Goal: Task Accomplishment & Management: Manage account settings

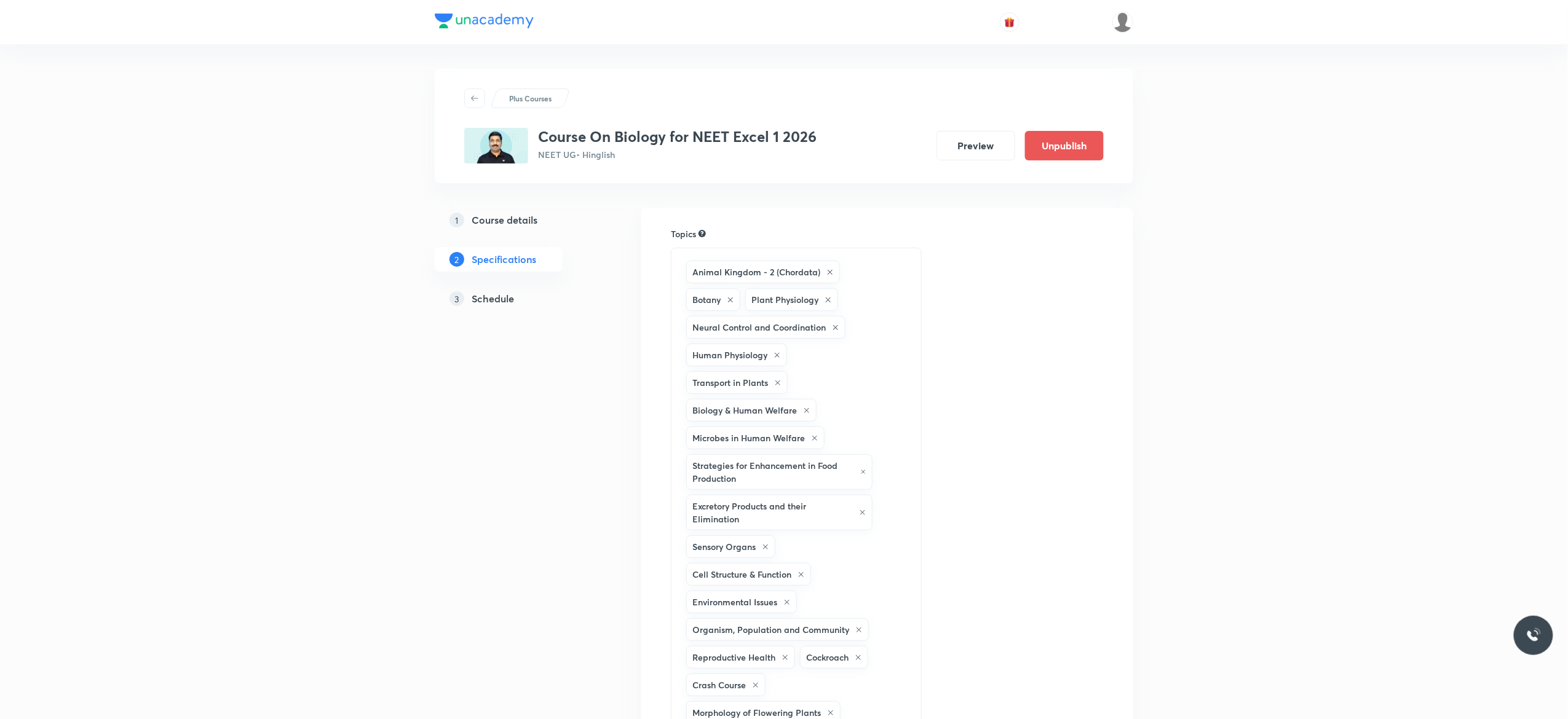
click at [490, 297] on h5 "Schedule" at bounding box center [492, 299] width 42 height 14
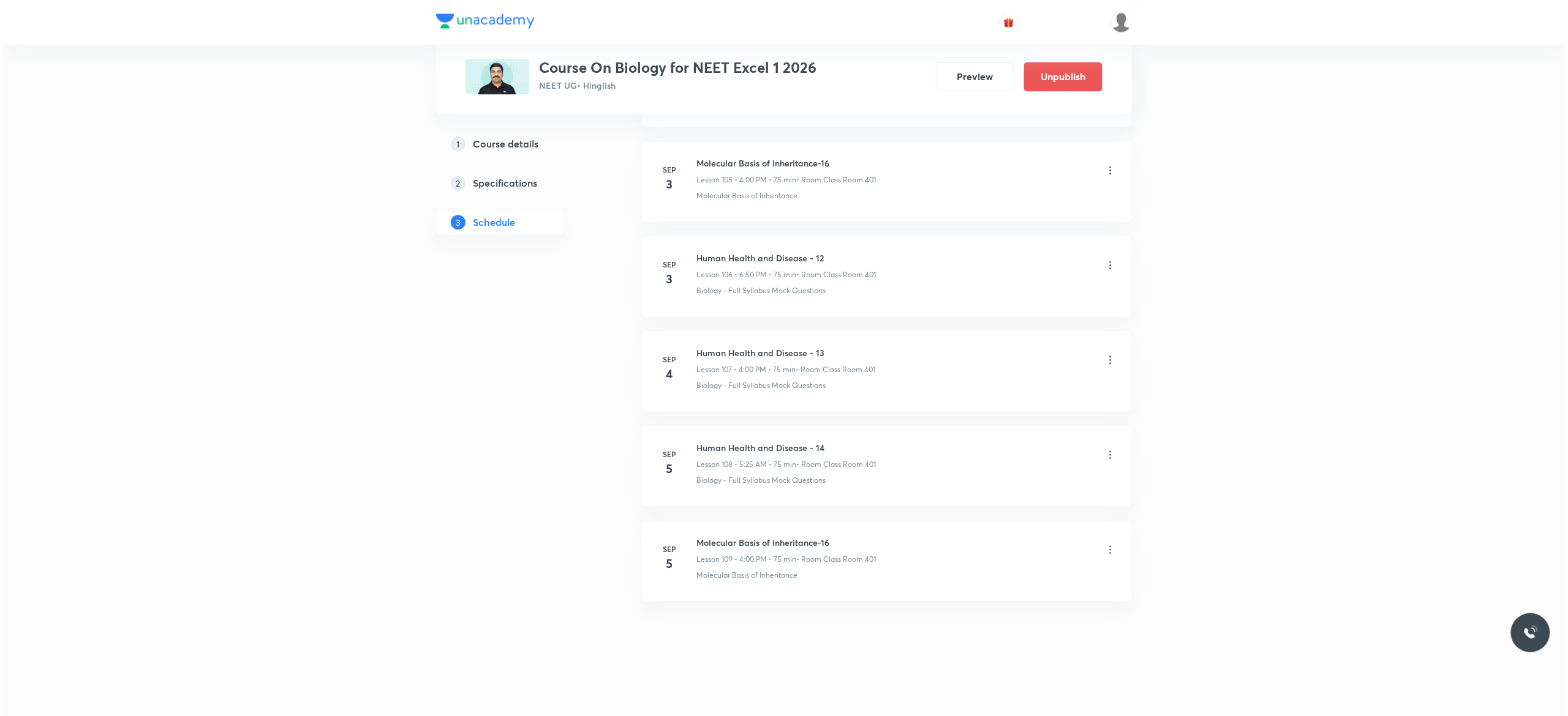
scroll to position [10734, 0]
click at [1107, 456] on icon at bounding box center [1107, 454] width 12 height 12
click at [1010, 484] on li "Edit" at bounding box center [1039, 485] width 134 height 22
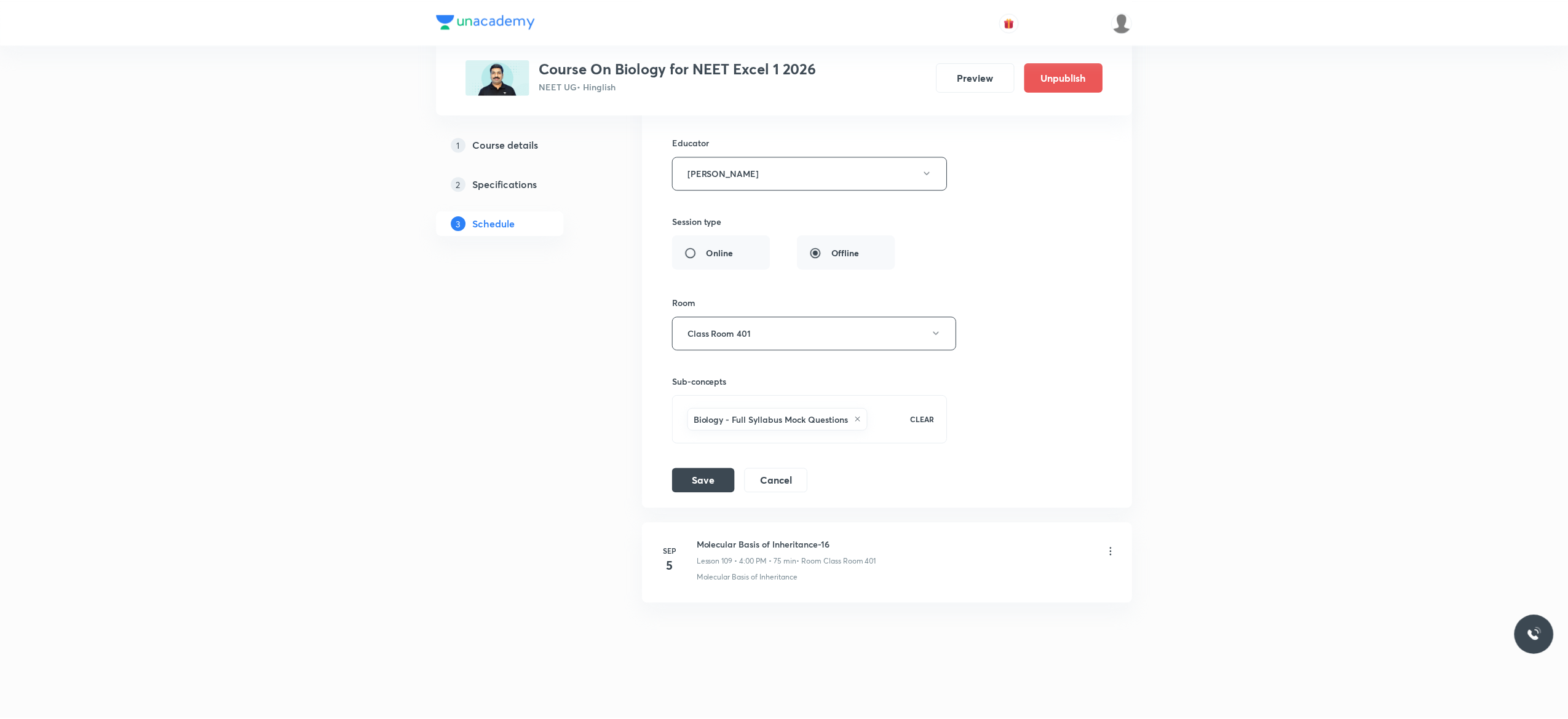
scroll to position [10688, 0]
click at [983, 236] on div "Session title 29/99 Human Health and Disease - 14 ​ Schedule for Sep 5, 2025, 5…" at bounding box center [887, 186] width 431 height 614
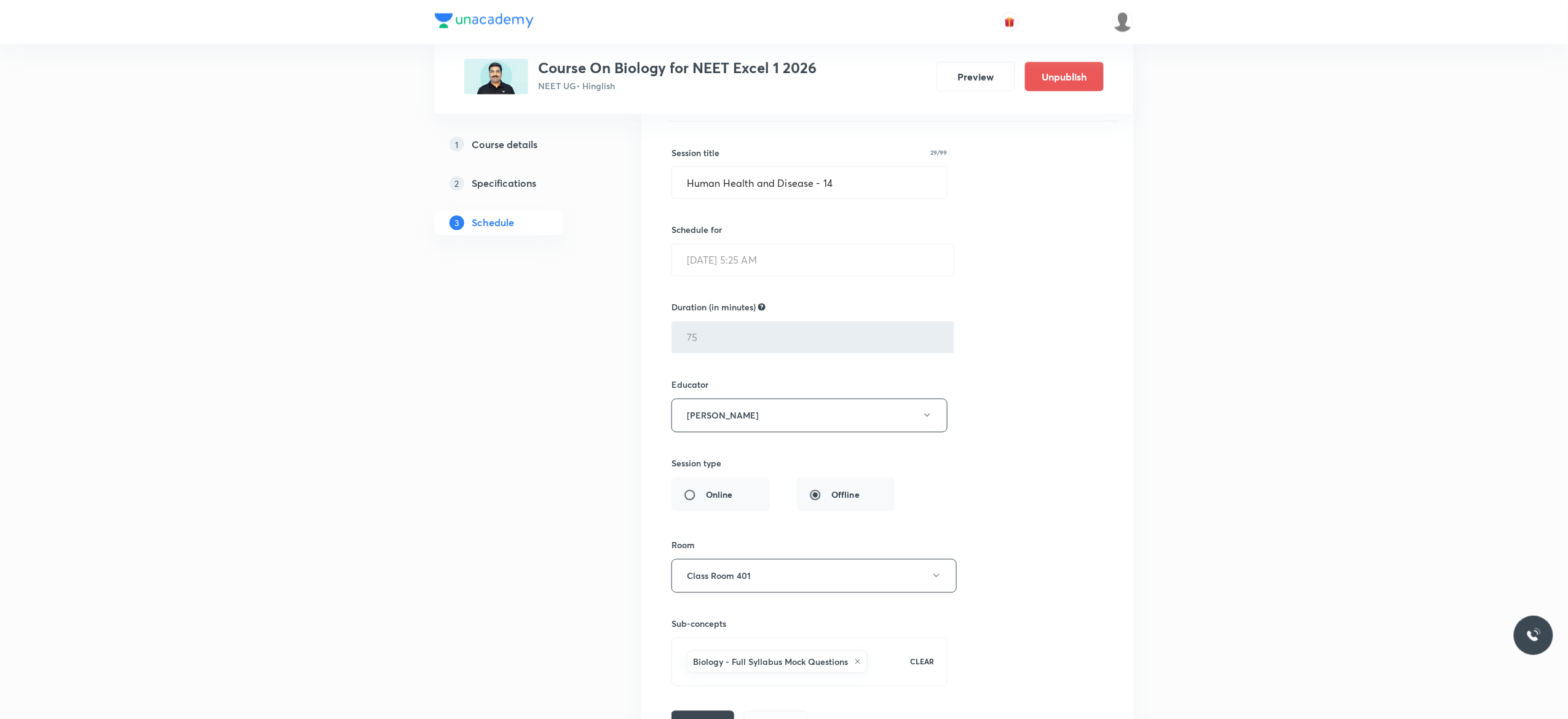
scroll to position [10393, 0]
drag, startPoint x: 850, startPoint y: 228, endPoint x: 685, endPoint y: 225, distance: 165.0
click at [685, 204] on input "Human Health and Disease - 14" at bounding box center [809, 188] width 275 height 31
click at [1077, 292] on div "Session title 29/99 Human Health and Disease - 14 ​ Schedule for Sep 5, 2025, 5…" at bounding box center [887, 434] width 431 height 614
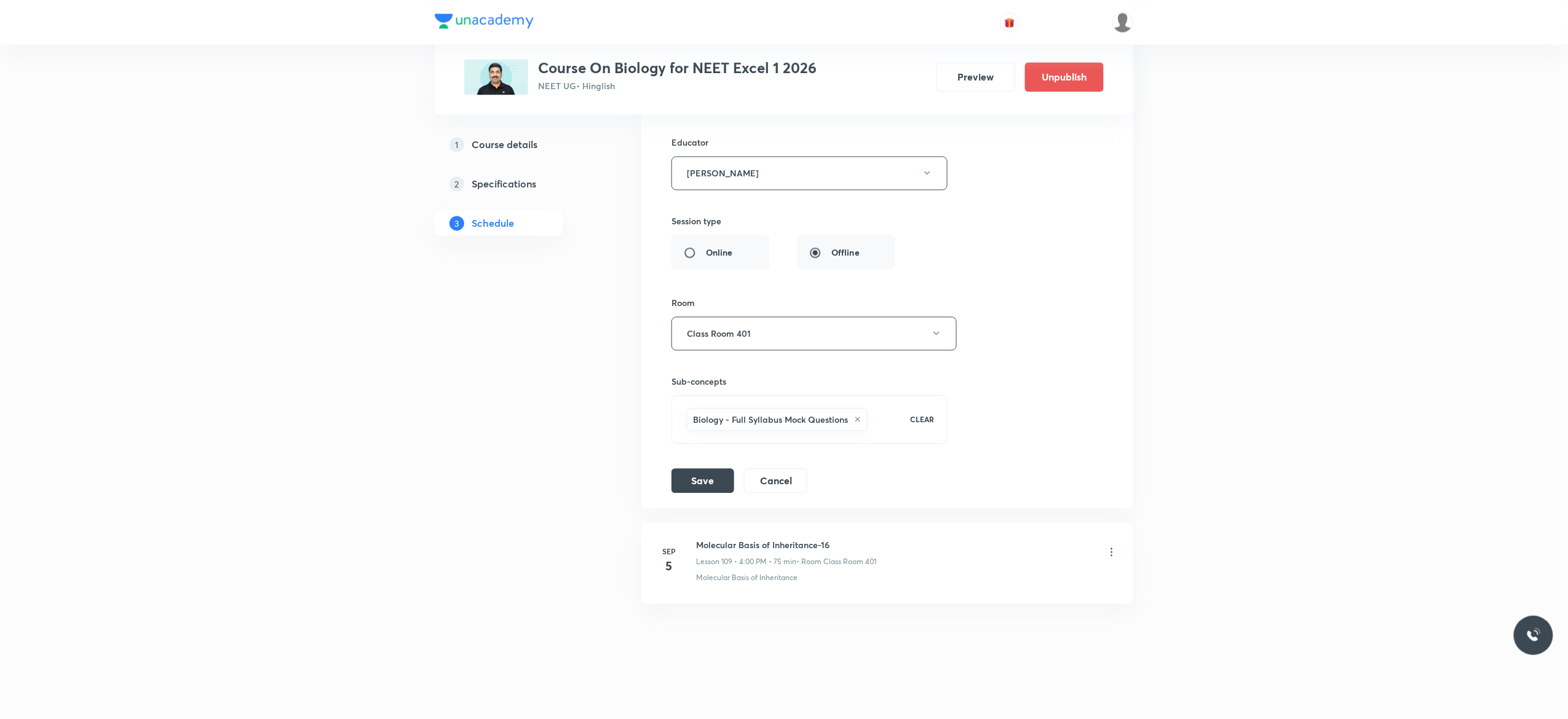
scroll to position [10688, 0]
click at [782, 481] on button "Cancel" at bounding box center [775, 479] width 63 height 25
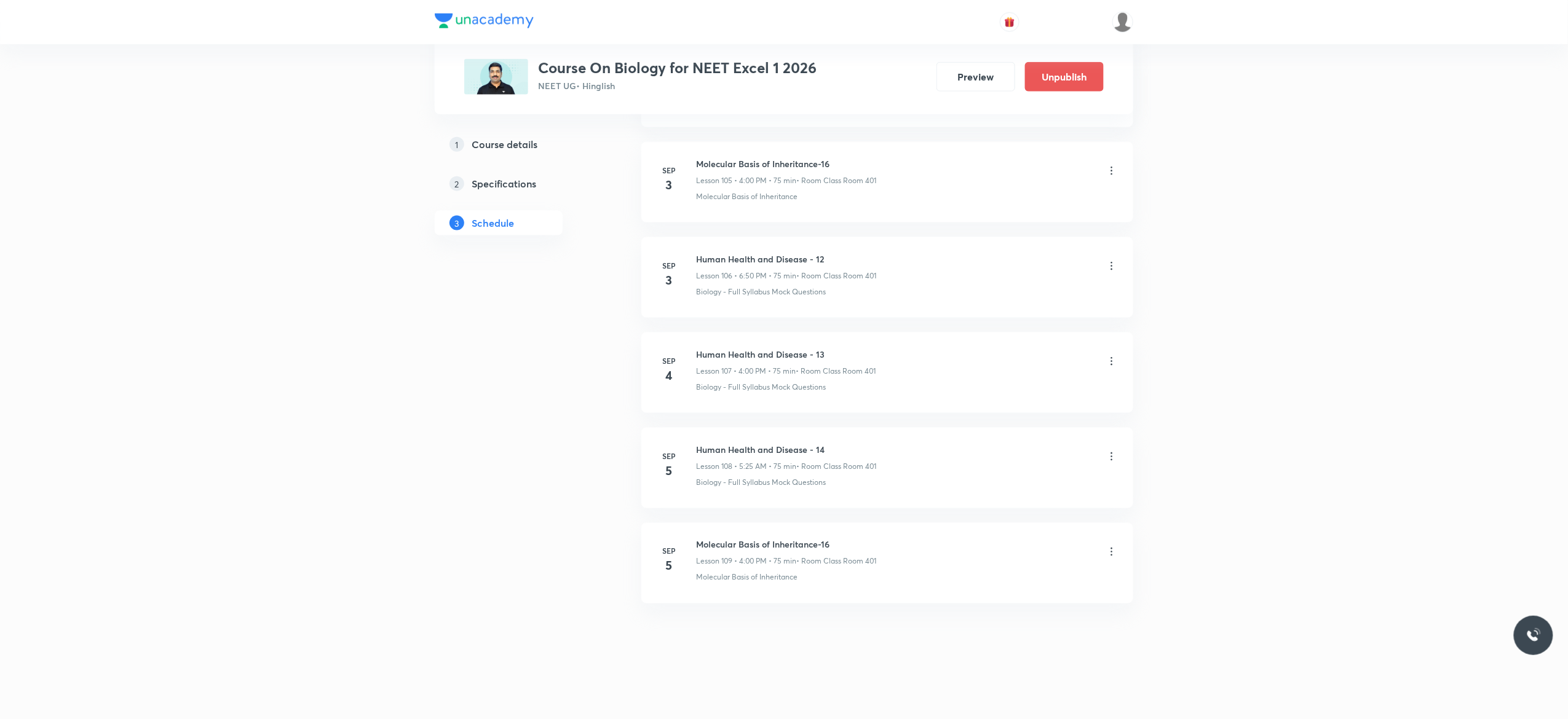
click at [1108, 458] on icon at bounding box center [1111, 456] width 12 height 12
click at [1038, 505] on li "Delete" at bounding box center [1043, 511] width 135 height 22
click at [986, 698] on button "Delete" at bounding box center [960, 693] width 108 height 30
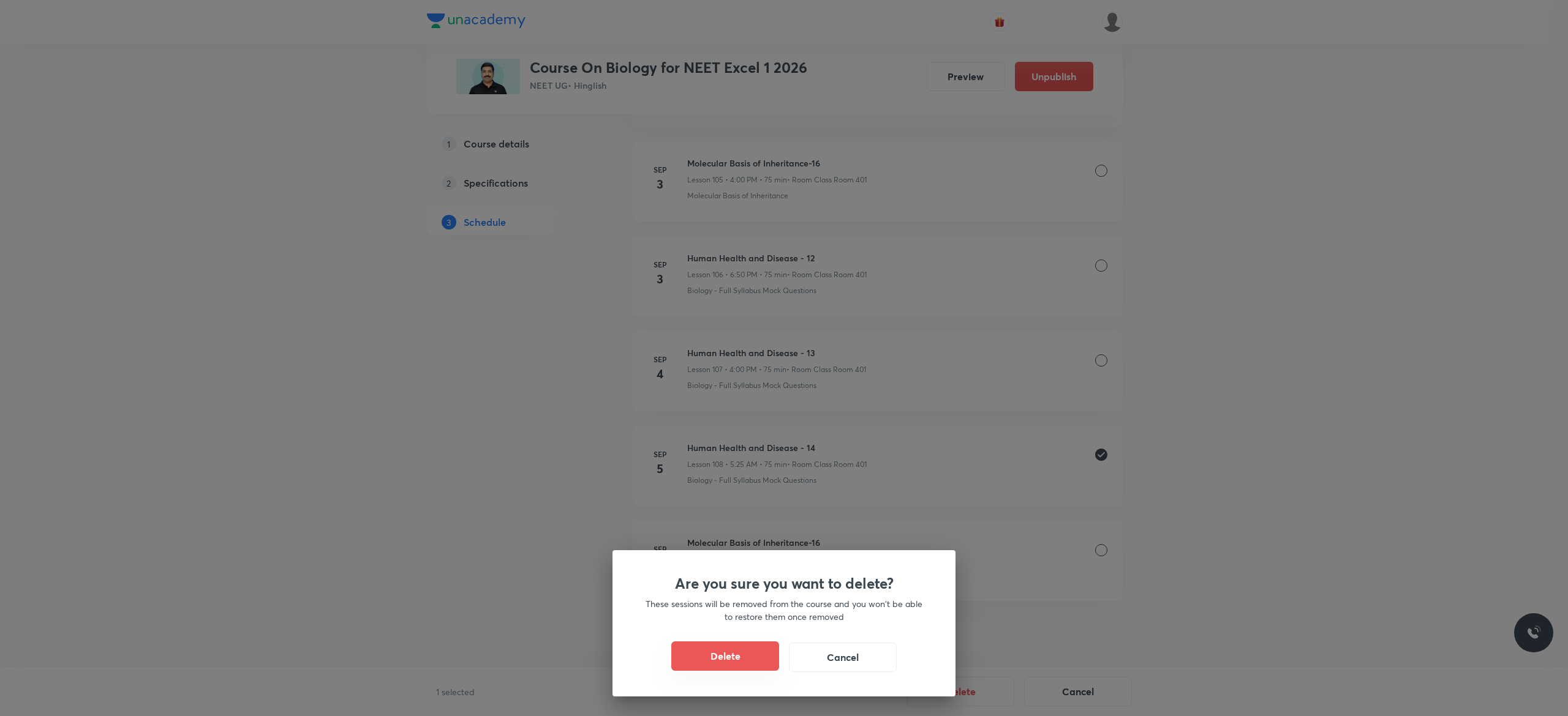
click at [728, 658] on button "Delete" at bounding box center [725, 656] width 108 height 30
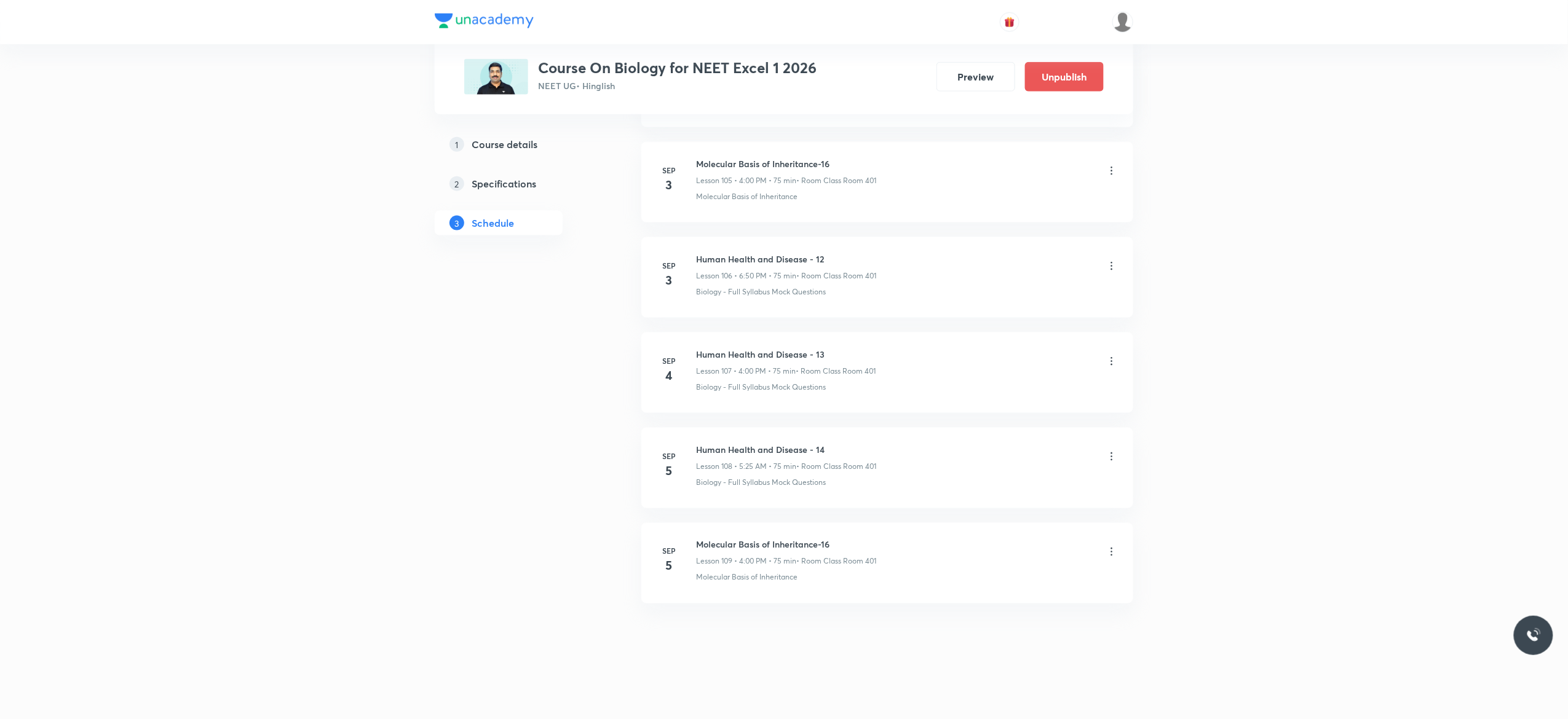
scroll to position [10037, 0]
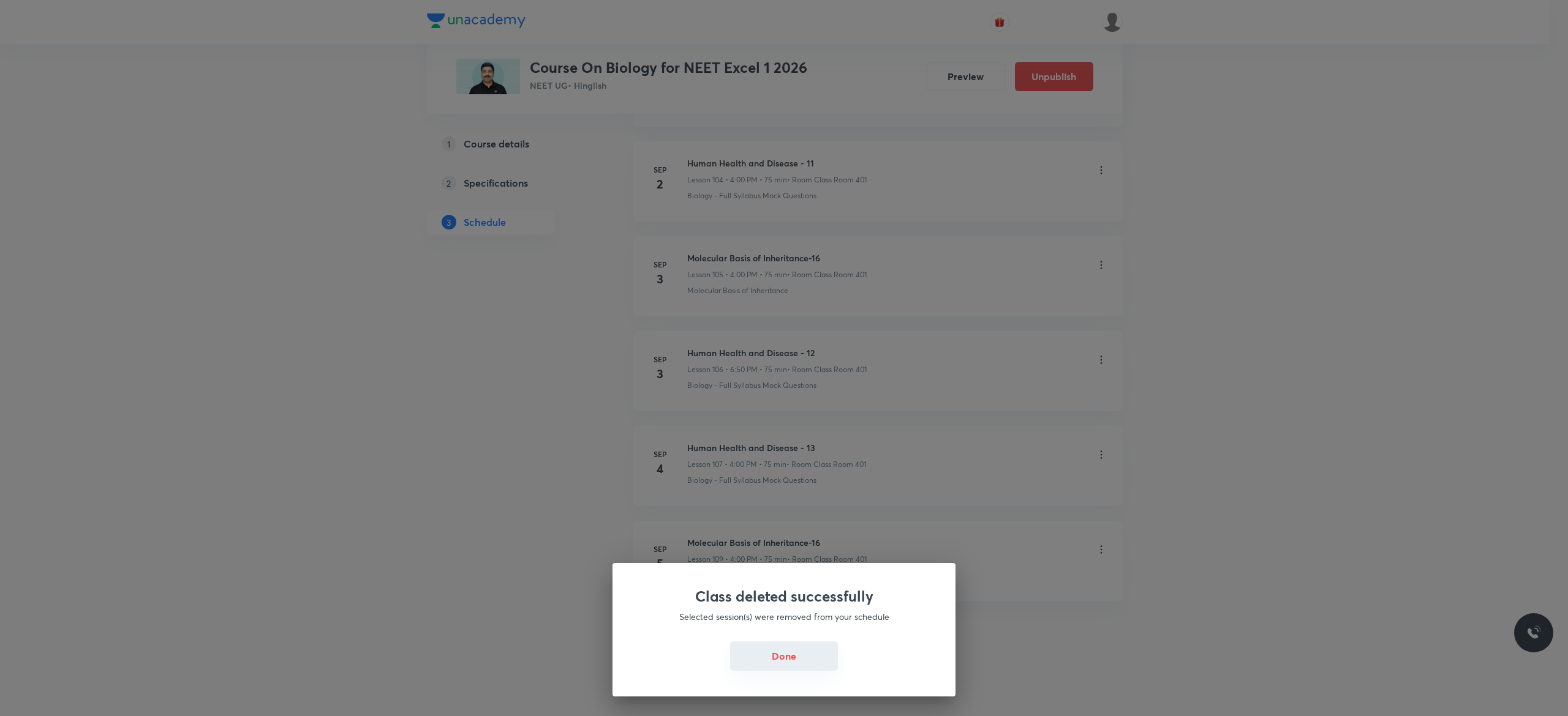
click at [789, 668] on button "Done" at bounding box center [783, 656] width 108 height 30
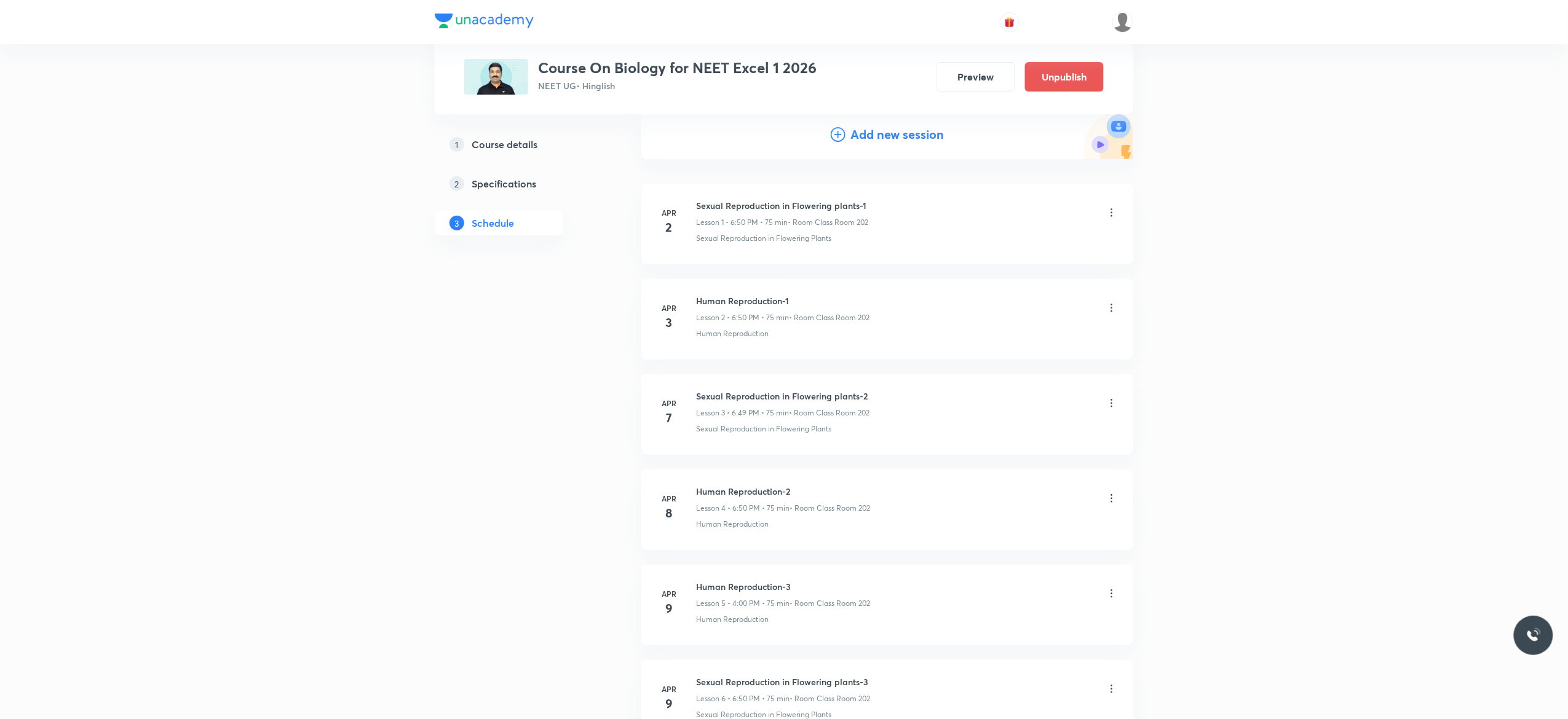
scroll to position [0, 0]
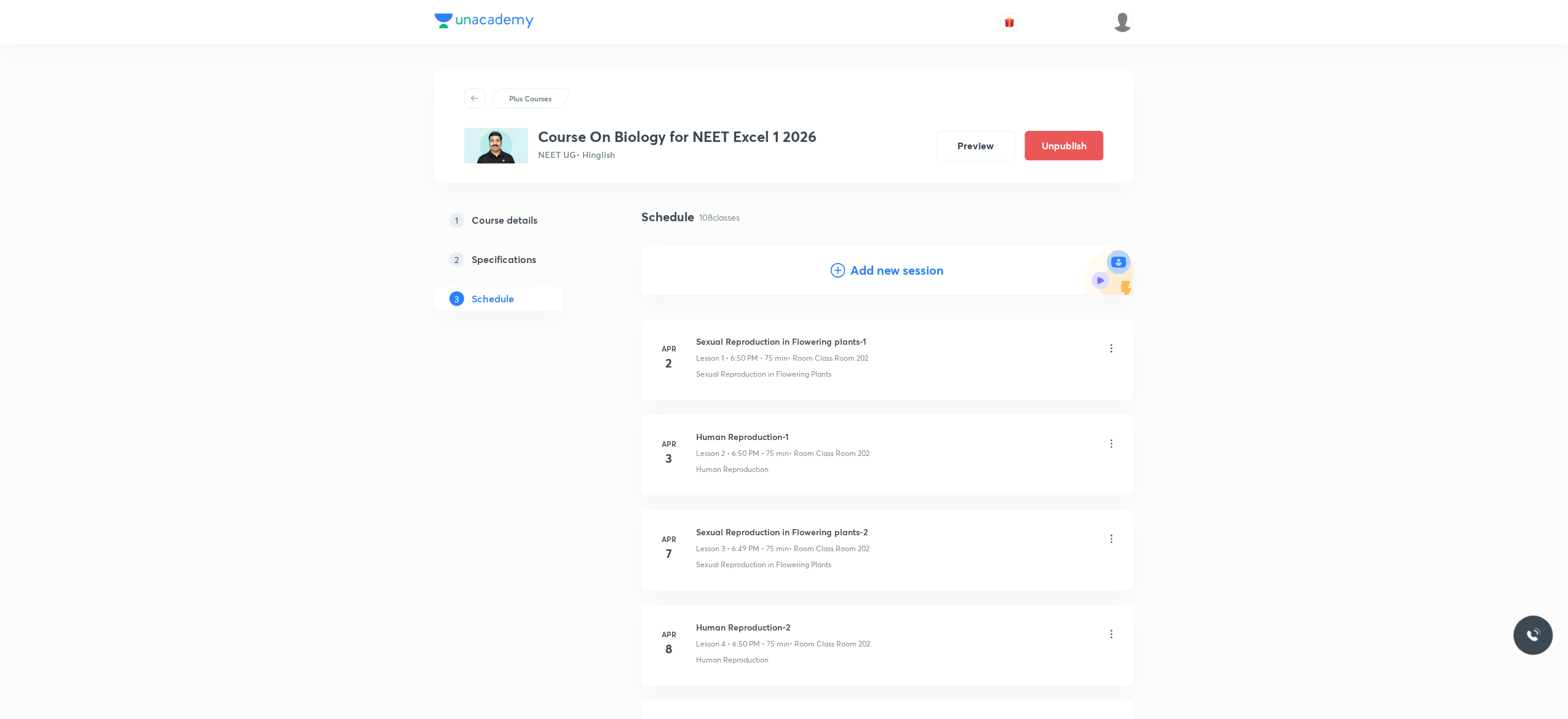
click at [838, 273] on icon at bounding box center [838, 270] width 14 height 14
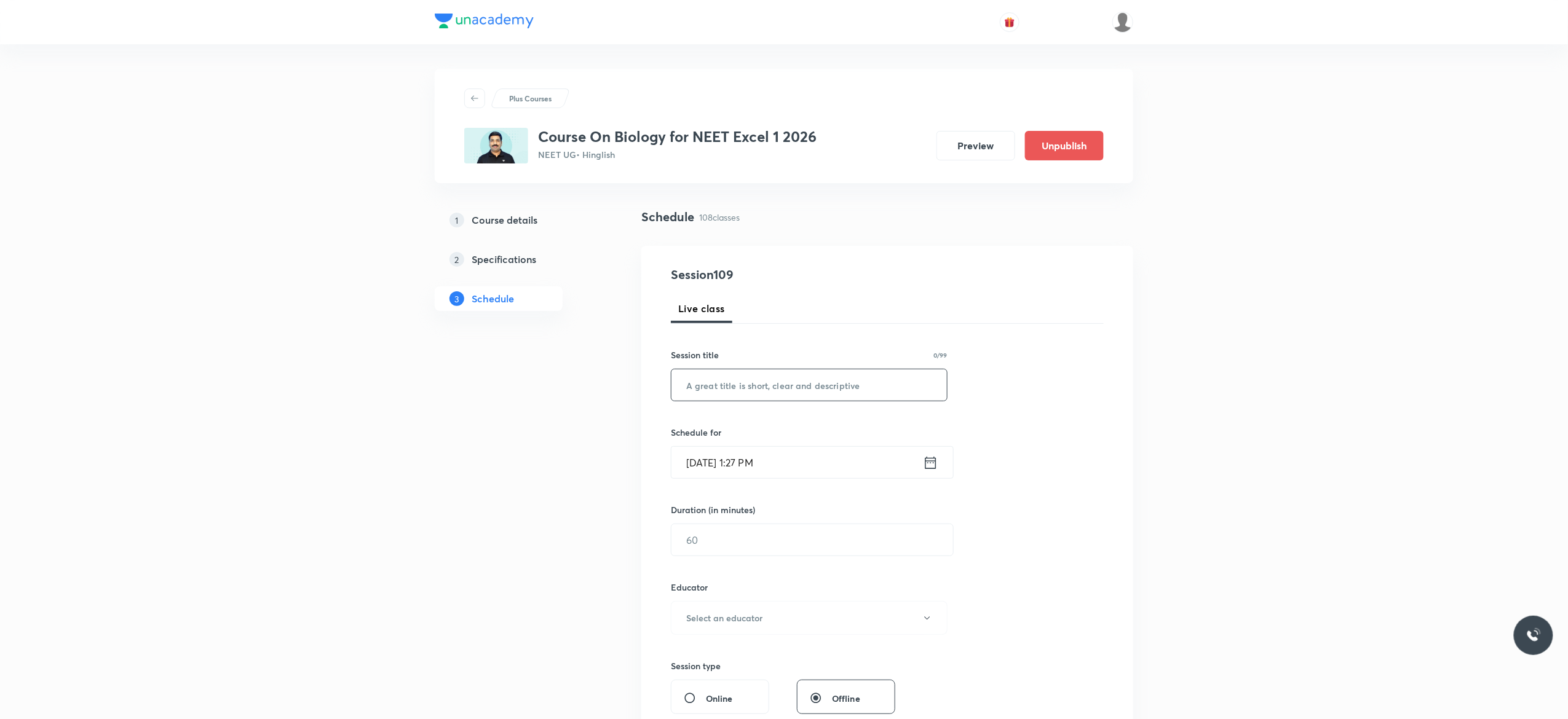
click at [740, 388] on input "text" at bounding box center [810, 385] width 276 height 31
paste input "Human Health and Disease - 14"
click at [740, 388] on input "Human Health and Disease - 14" at bounding box center [810, 385] width 276 height 31
type input "Human Health and Disease - 14"
click at [931, 464] on icon at bounding box center [930, 463] width 15 height 17
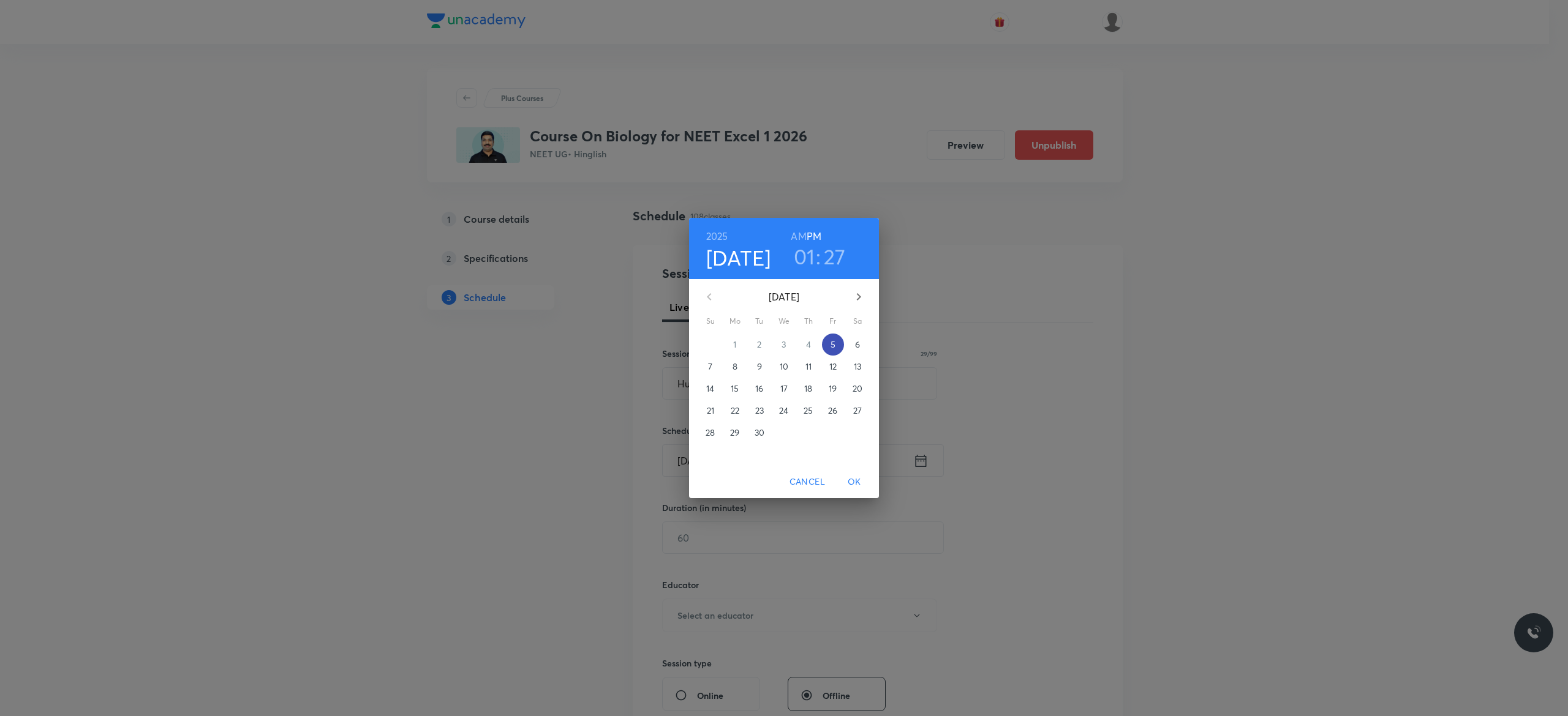
click at [835, 346] on span "5" at bounding box center [833, 344] width 22 height 12
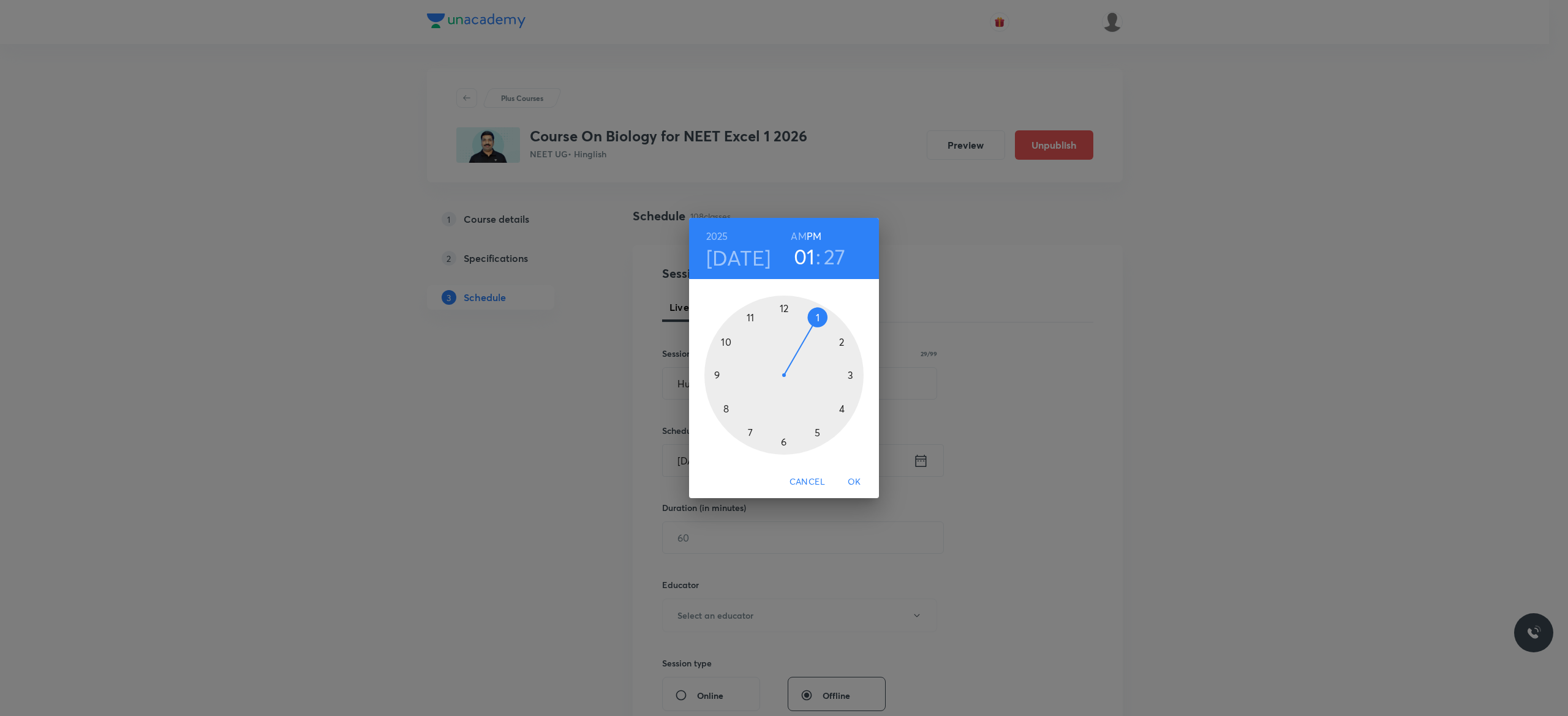
click at [817, 435] on div at bounding box center [783, 374] width 159 height 159
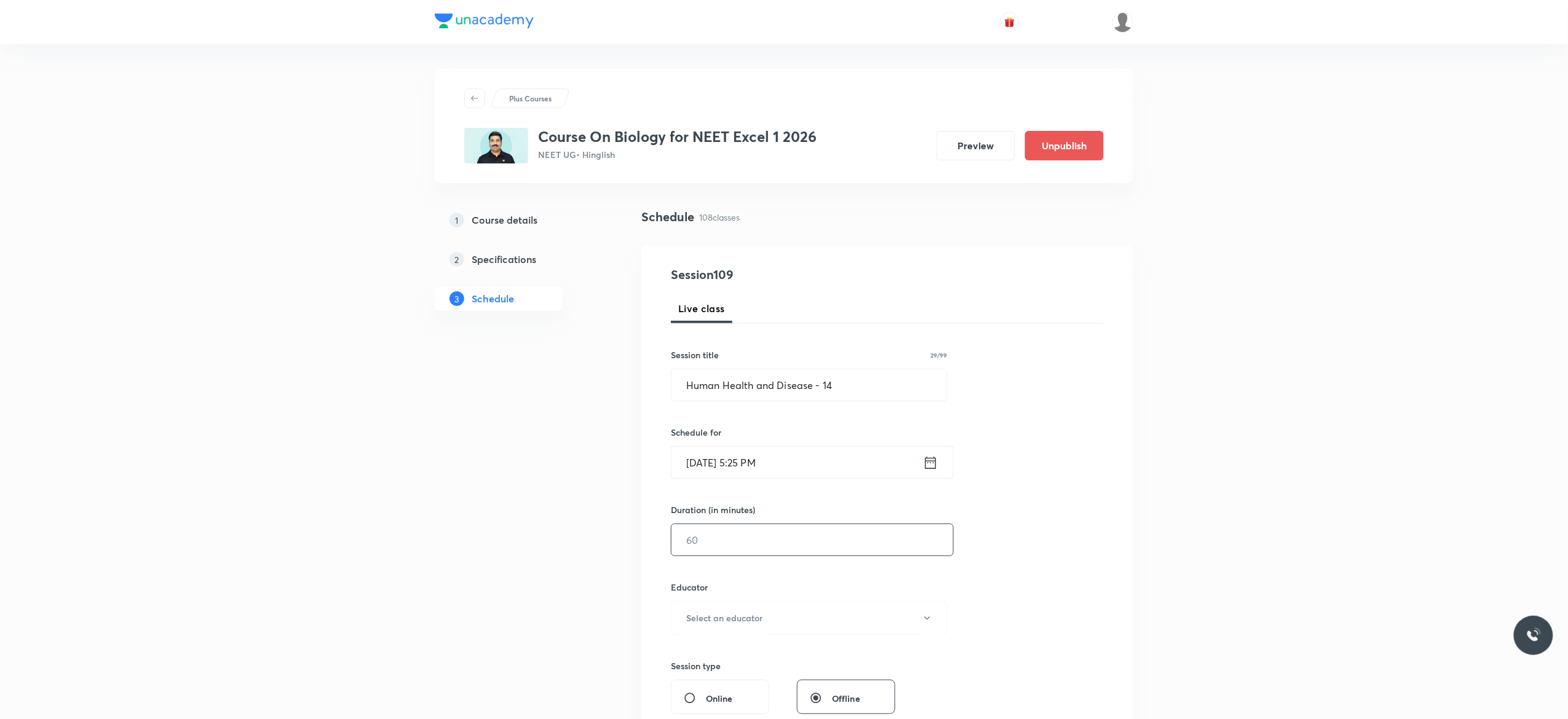
click at [772, 535] on input "text" at bounding box center [812, 539] width 281 height 31
type input "75"
click at [931, 627] on button "Select an educator" at bounding box center [809, 618] width 277 height 34
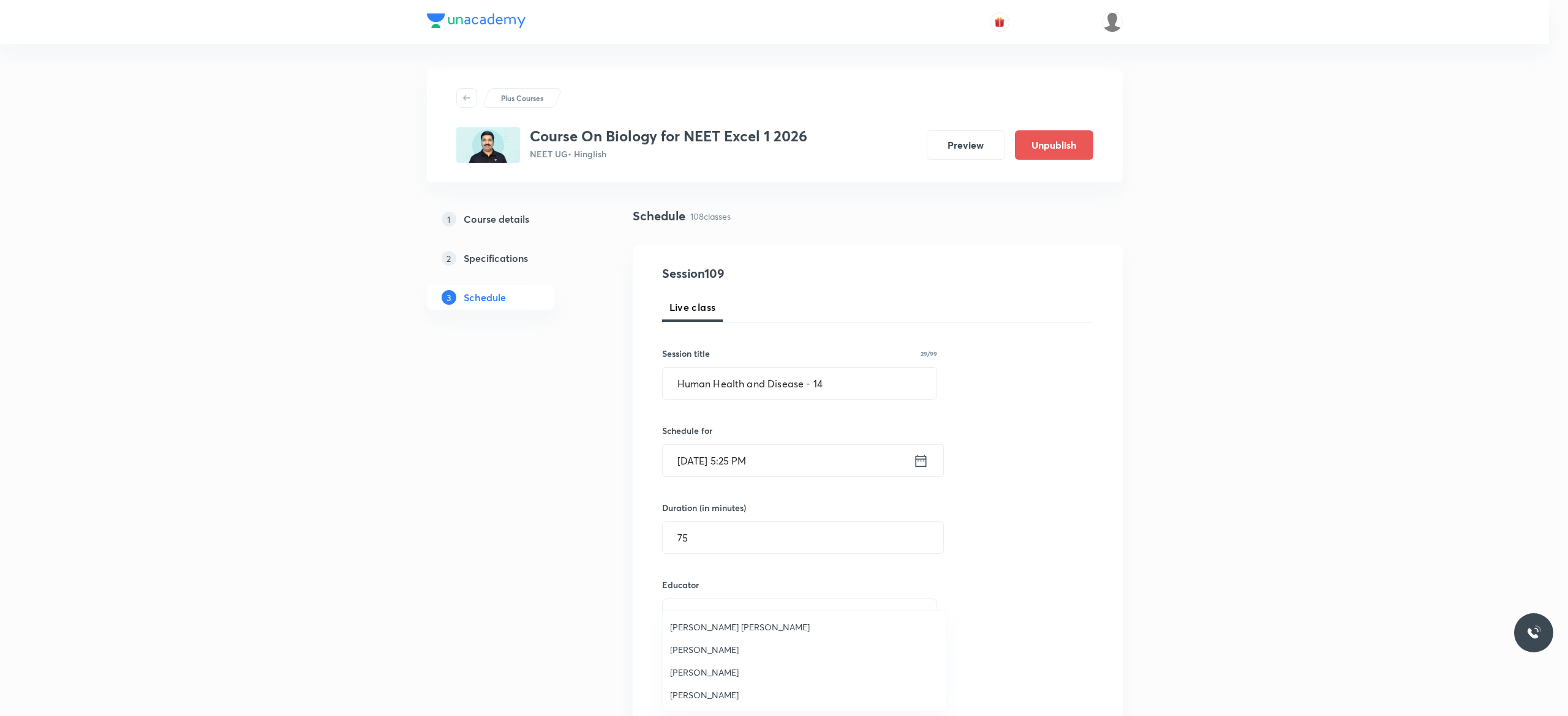
click at [720, 698] on span "Ankit Kumar Malav" at bounding box center [804, 695] width 268 height 13
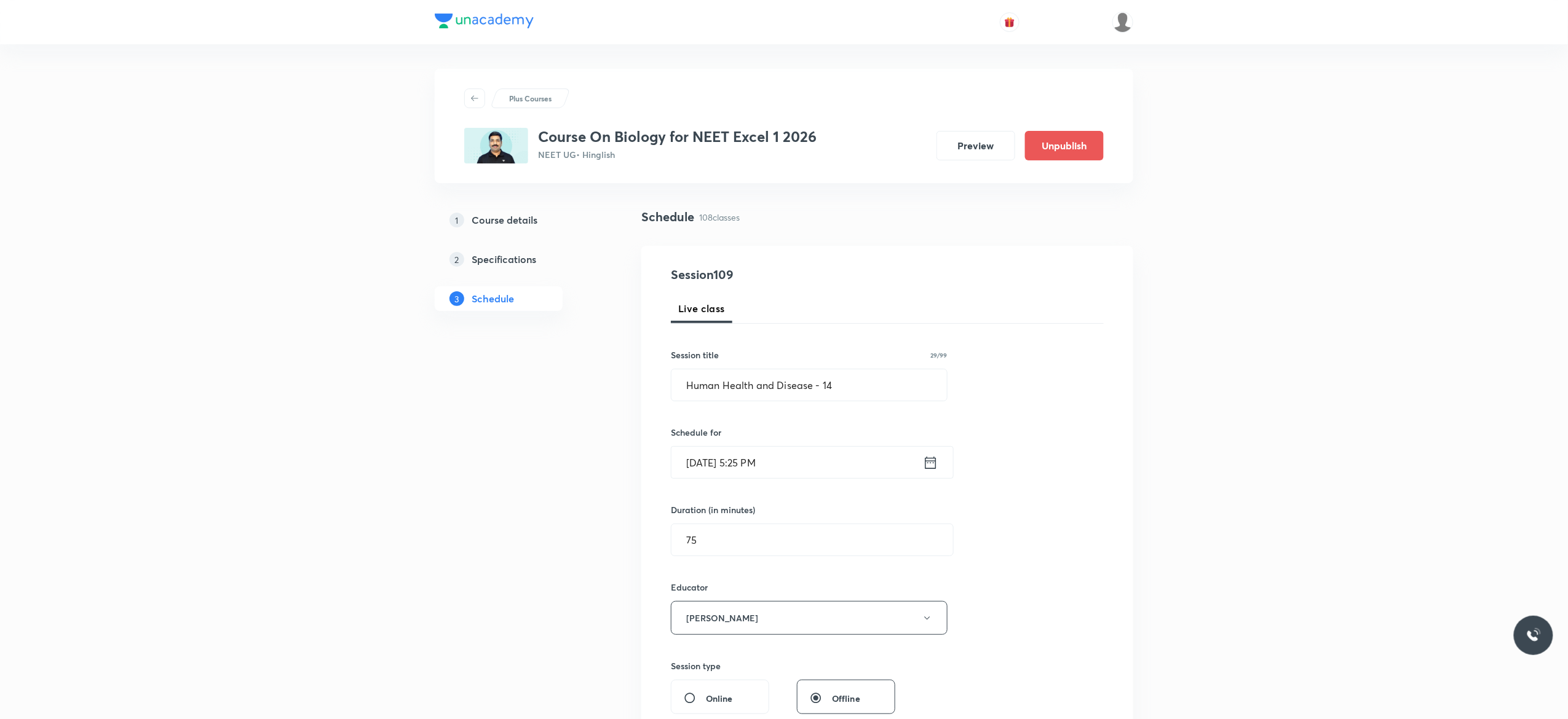
click at [1043, 584] on div "Session 109 Live class Session title 29/99 Human Health and Disease - 14 ​ Sche…" at bounding box center [887, 593] width 433 height 656
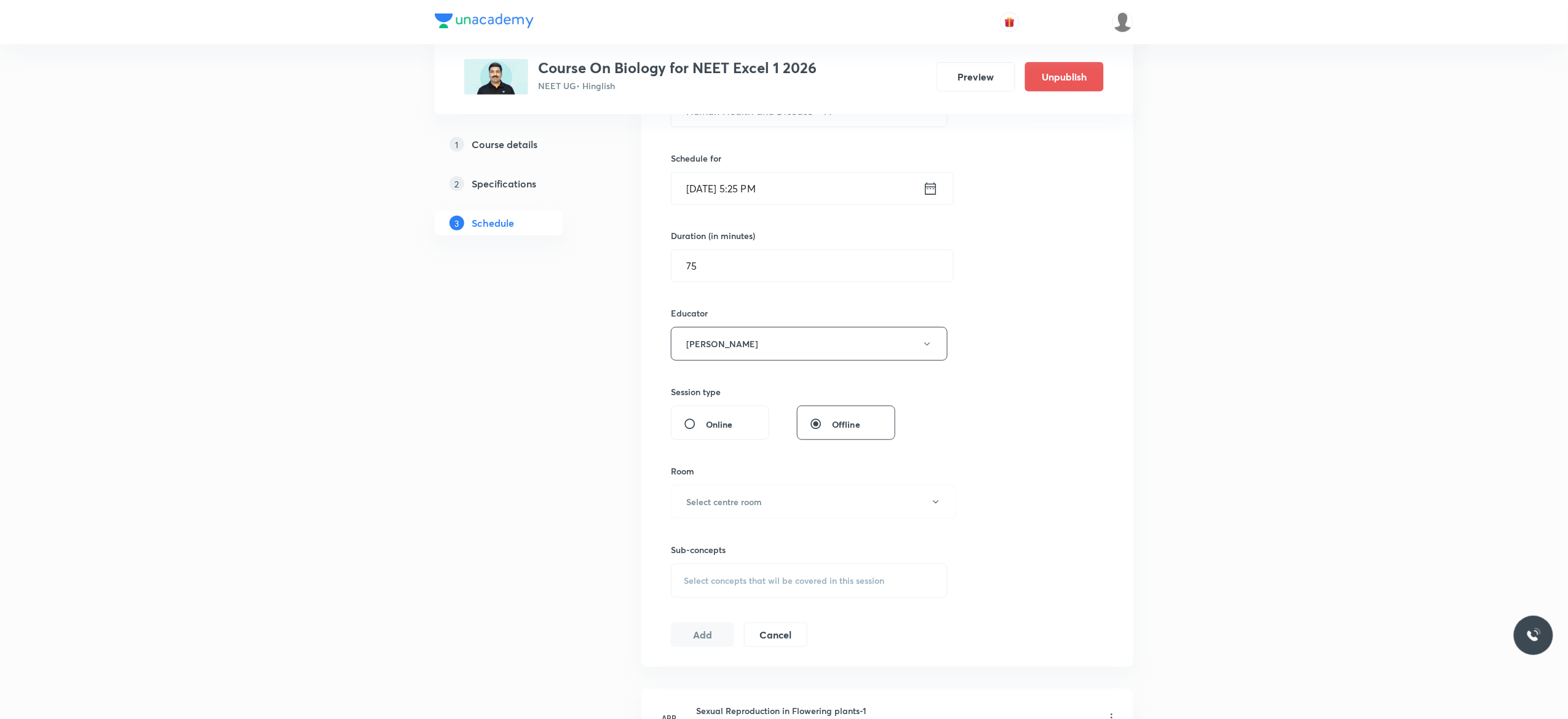
scroll to position [345, 0]
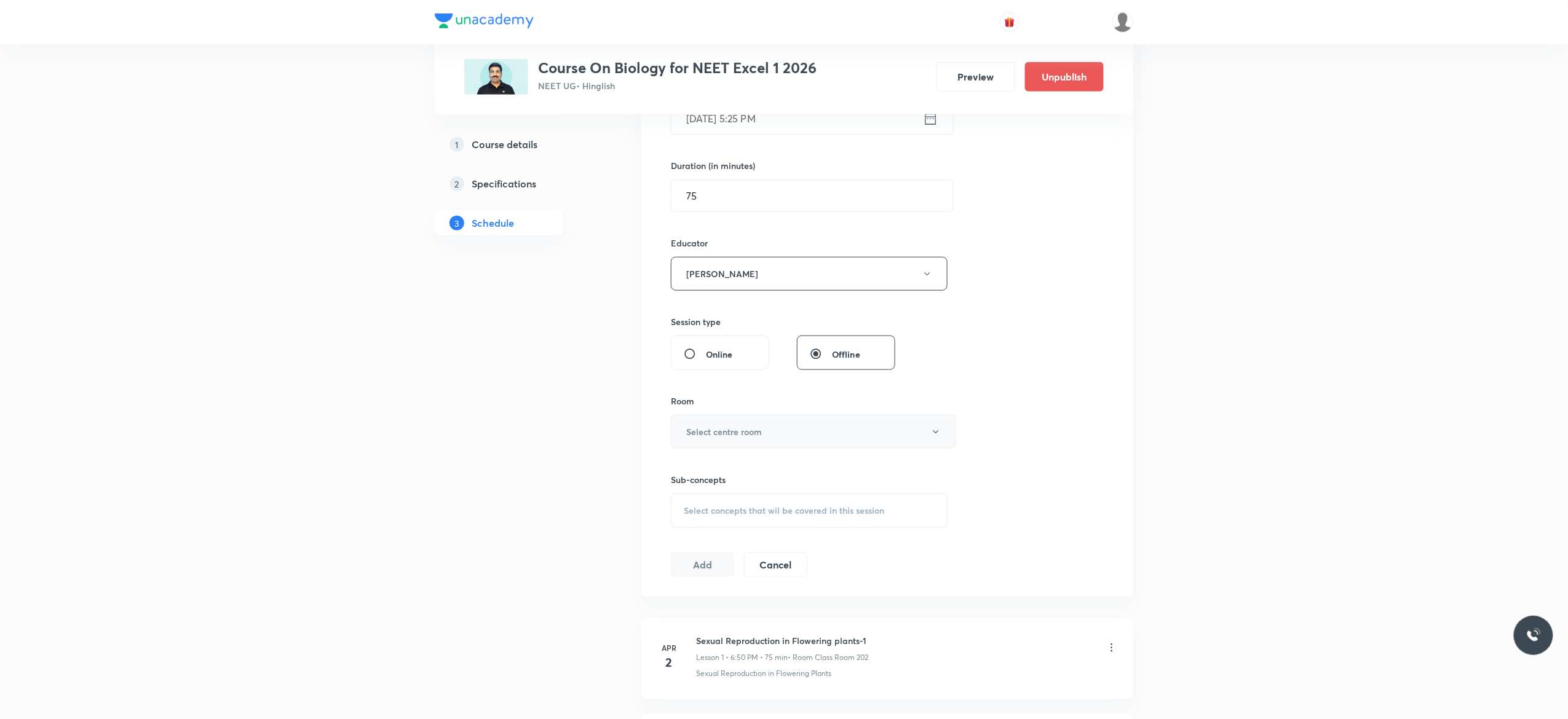
click at [944, 442] on button "Select centre room" at bounding box center [814, 432] width 285 height 34
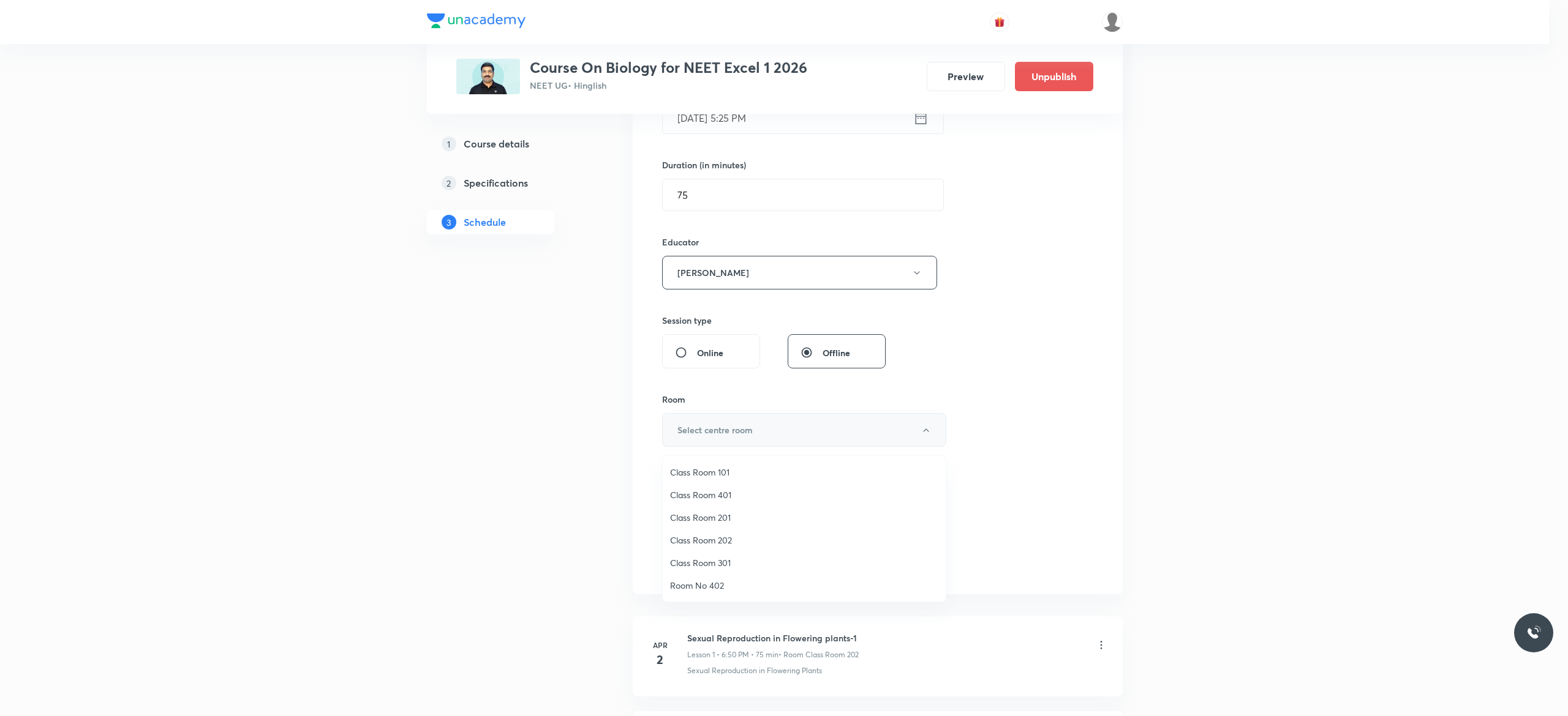
click at [940, 440] on div at bounding box center [784, 358] width 1568 height 716
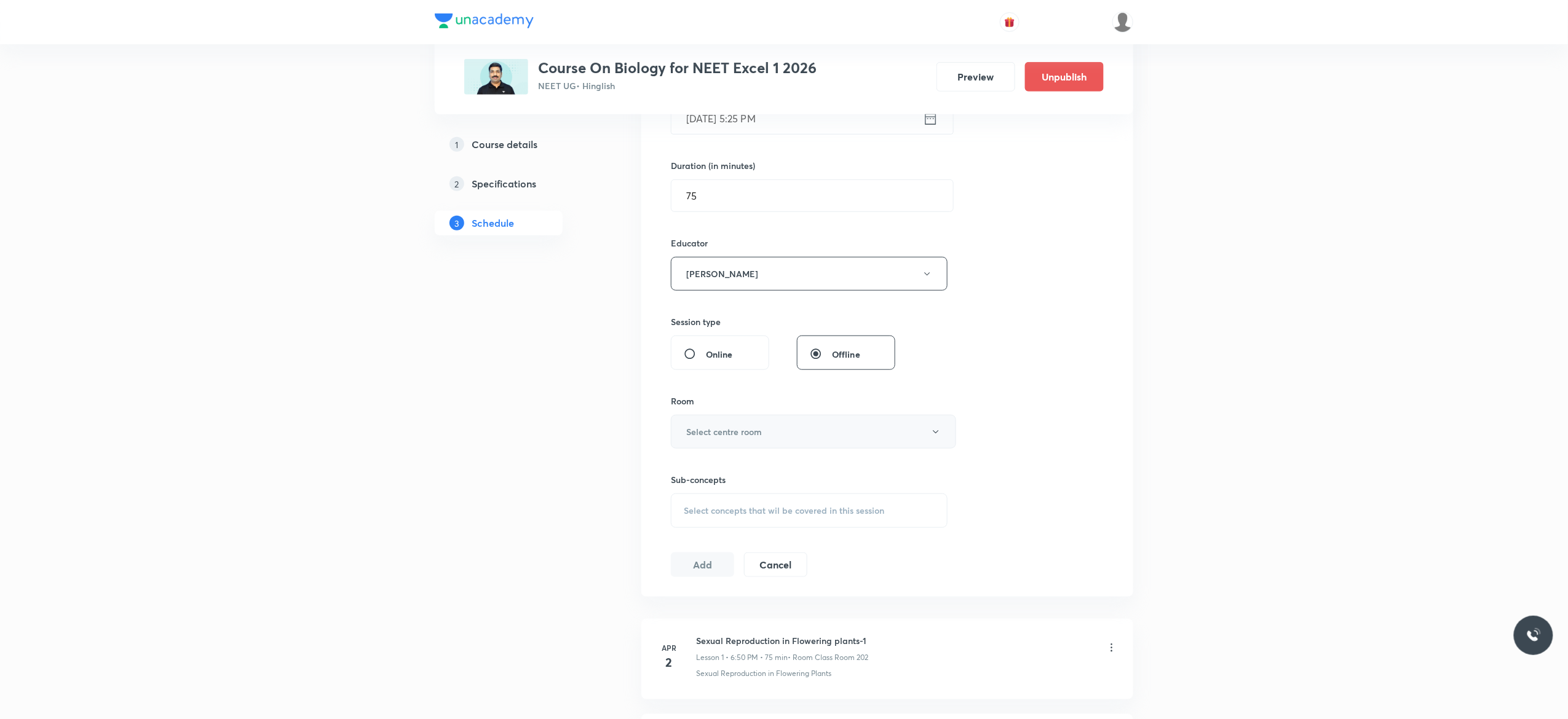
click at [944, 442] on button "Select centre room" at bounding box center [814, 432] width 285 height 34
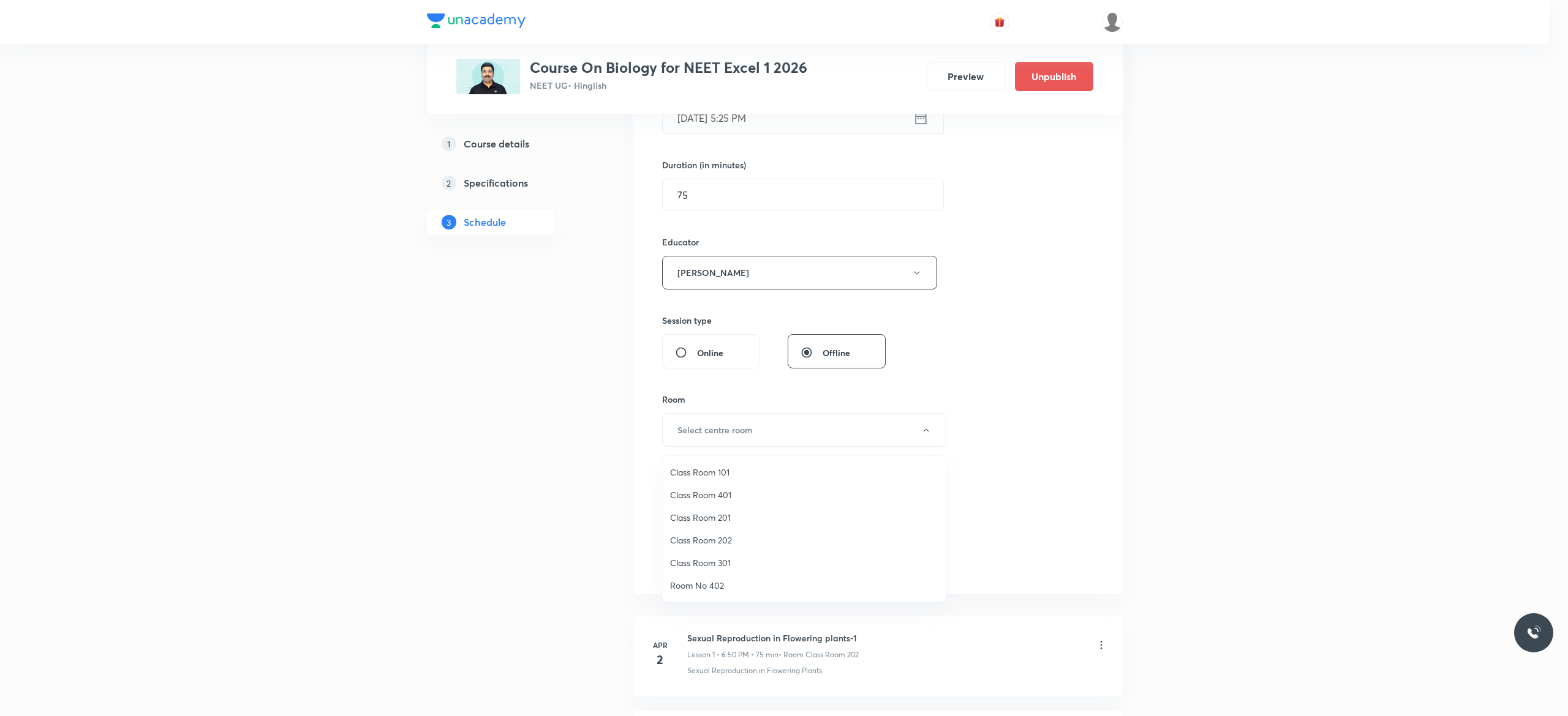
click at [726, 492] on span "Class Room 401" at bounding box center [804, 495] width 268 height 13
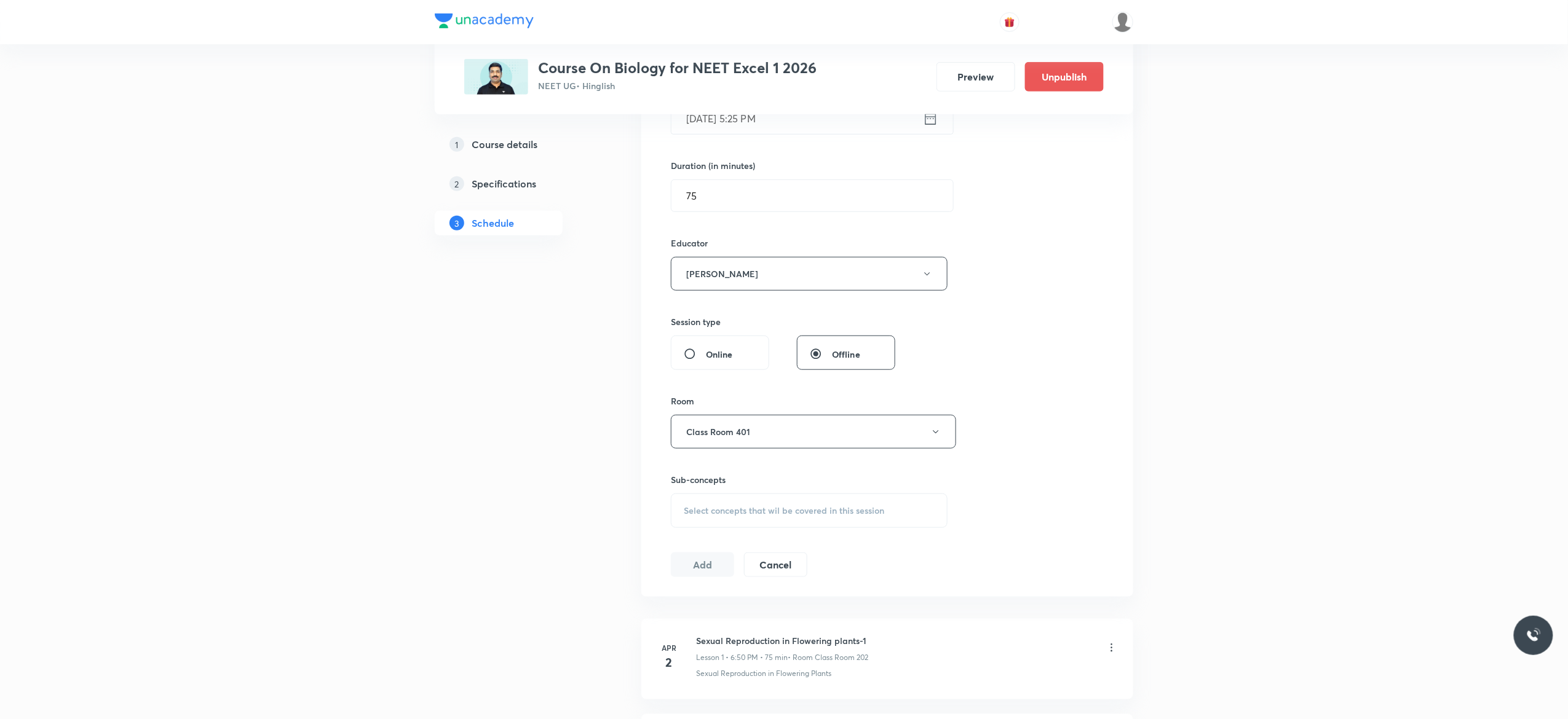
click at [703, 515] on span "Select concepts that wil be covered in this session" at bounding box center [784, 511] width 200 height 10
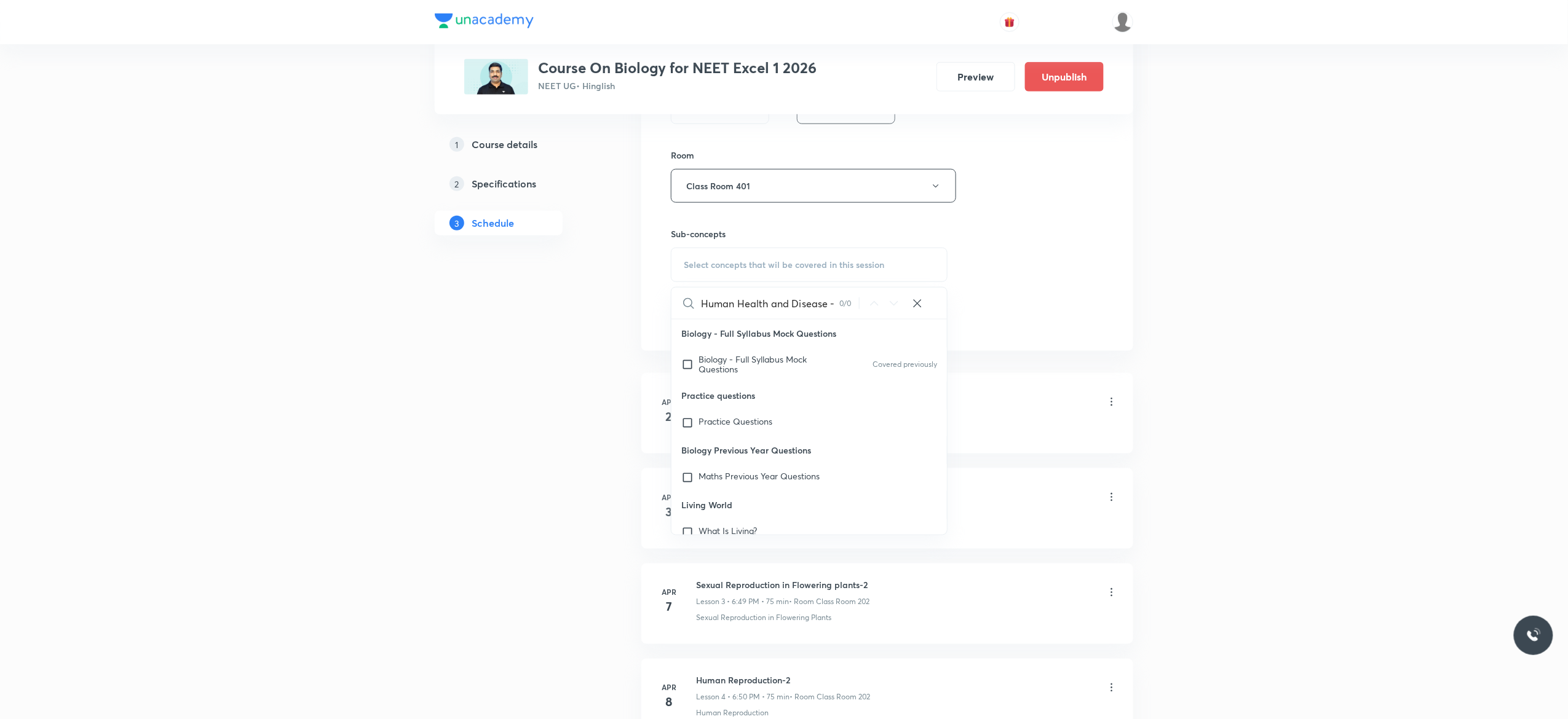
scroll to position [0, 0]
type input "Human Health and Disease"
click at [686, 366] on input "checkbox" at bounding box center [689, 365] width 17 height 20
checkbox input "true"
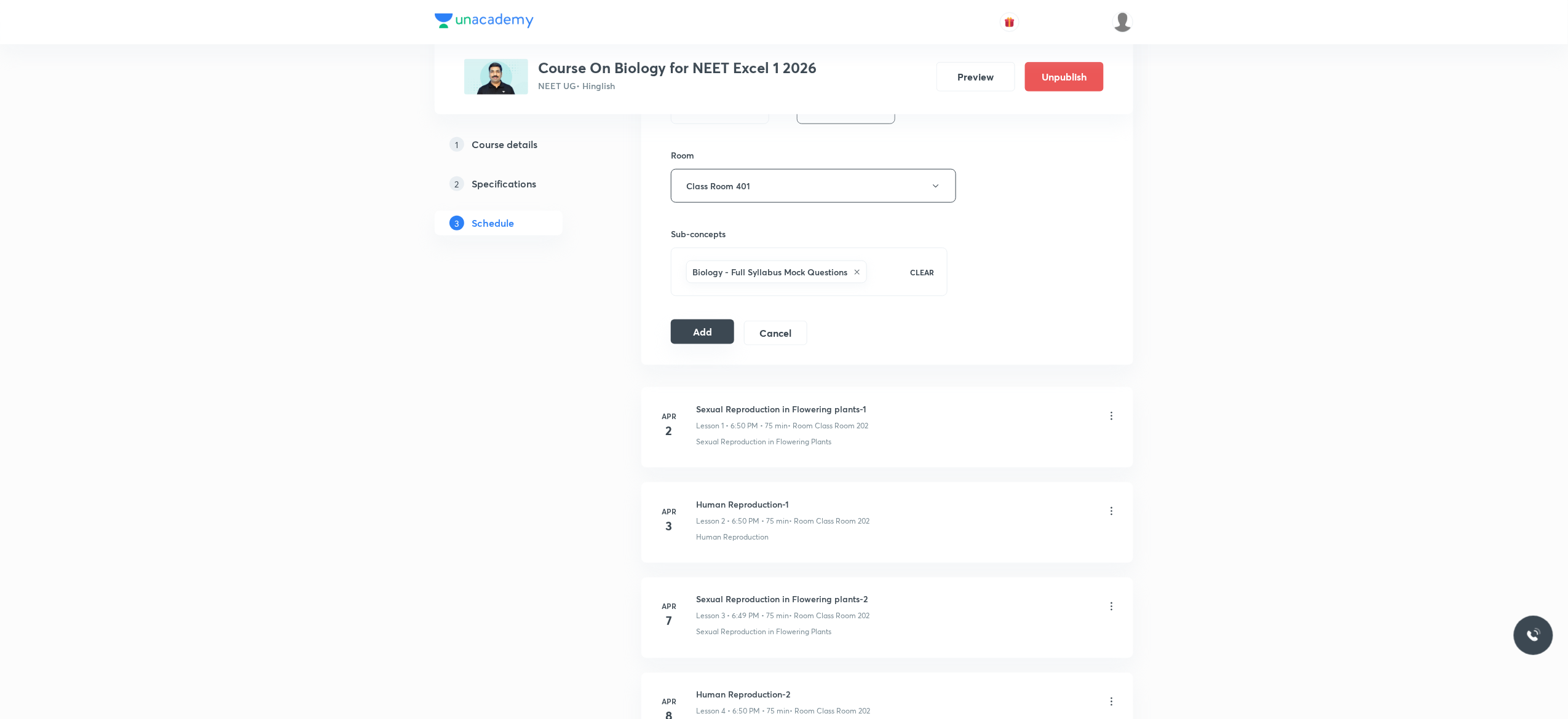
click at [695, 337] on button "Add" at bounding box center [702, 332] width 63 height 25
click at [697, 331] on button "Add" at bounding box center [702, 332] width 63 height 25
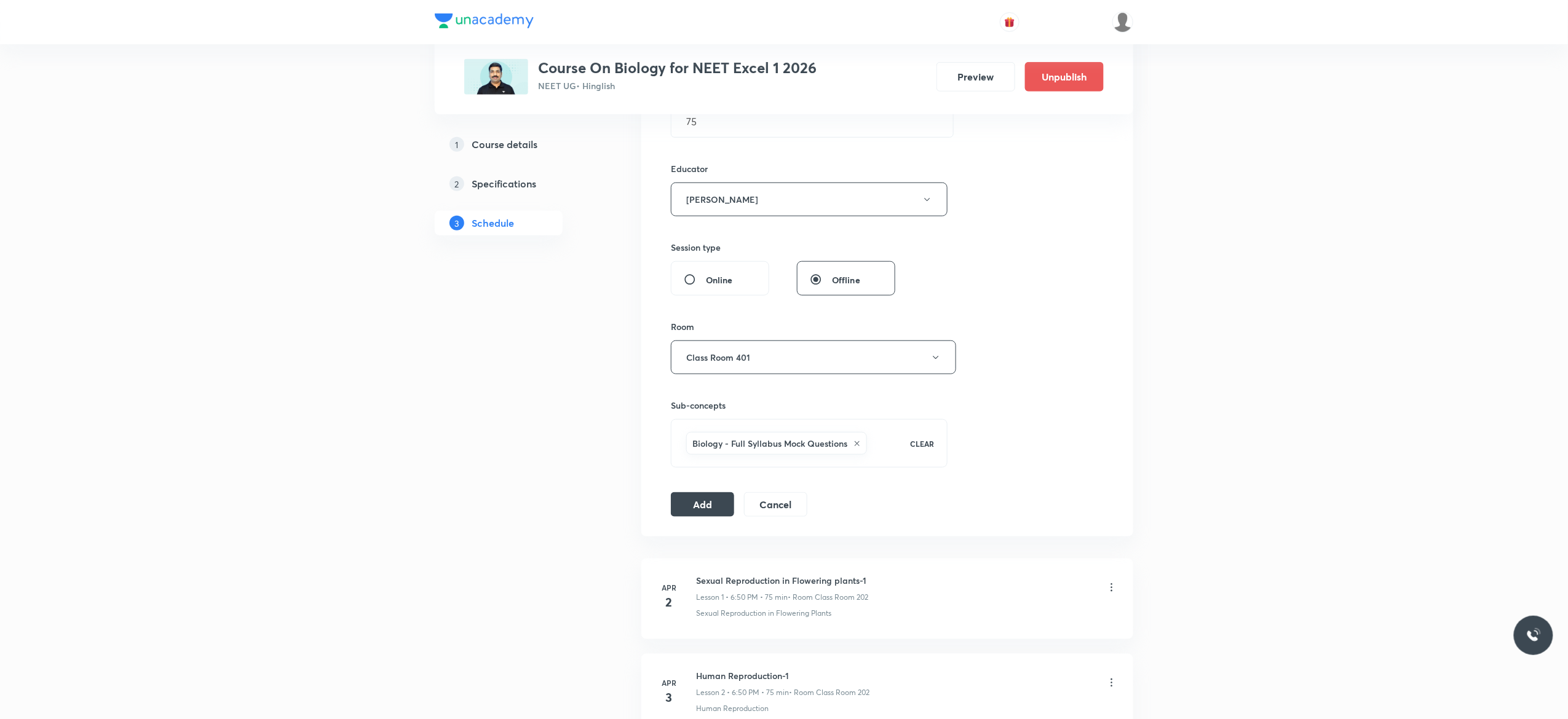
scroll to position [321, 0]
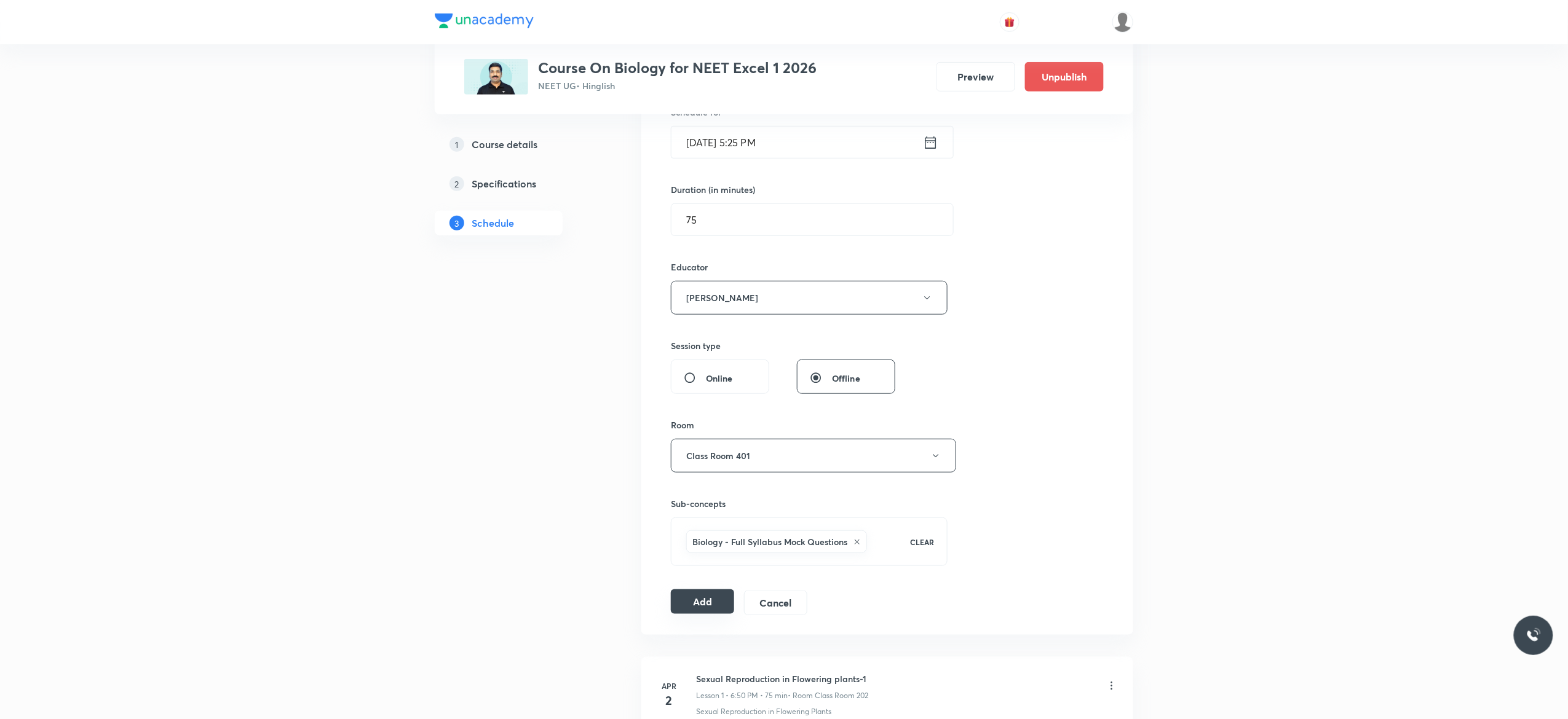
click at [704, 602] on button "Add" at bounding box center [702, 602] width 63 height 25
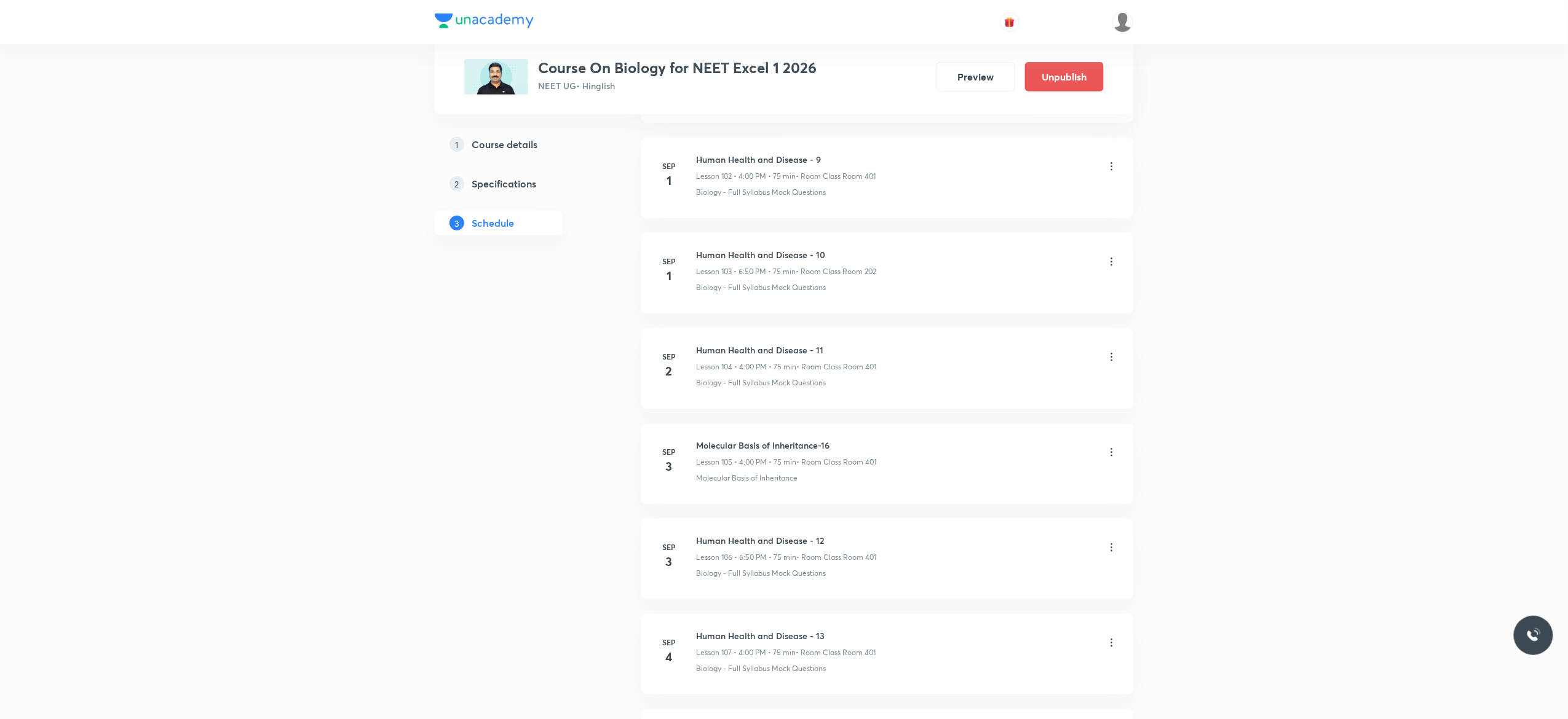
scroll to position [10133, 0]
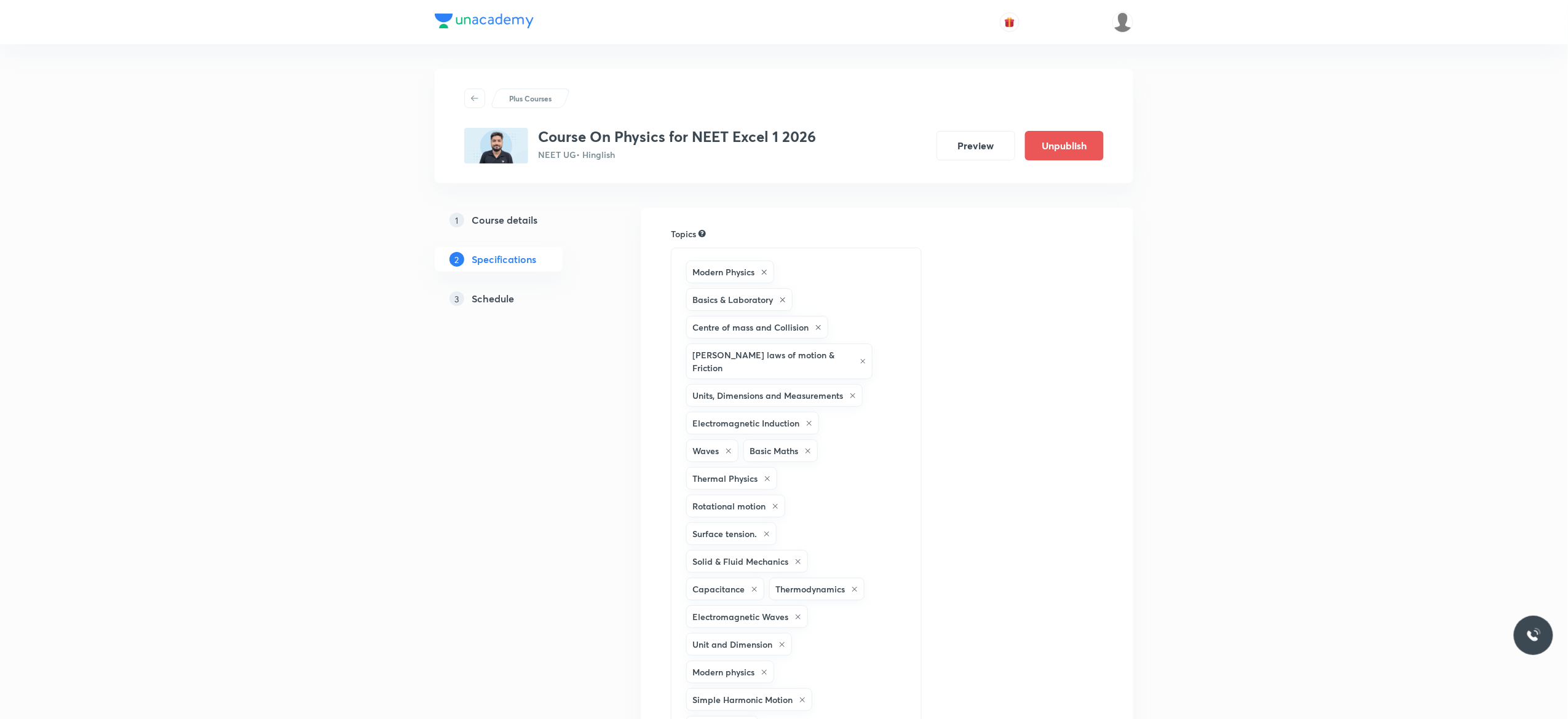
click at [483, 297] on h5 "Schedule" at bounding box center [492, 299] width 42 height 14
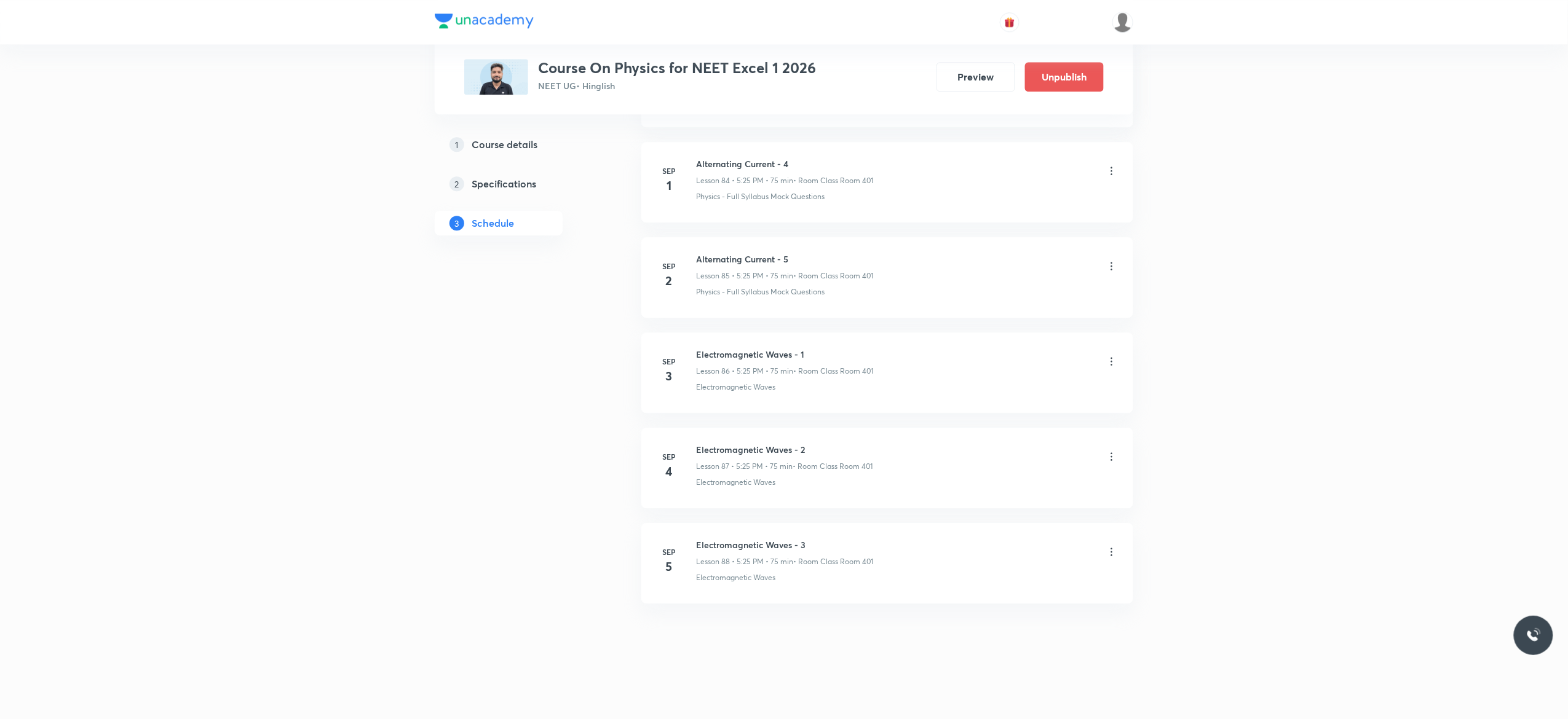
scroll to position [8768, 0]
click at [1109, 555] on icon at bounding box center [1111, 551] width 12 height 12
click at [1000, 599] on li "Delete" at bounding box center [1043, 606] width 135 height 22
click at [960, 695] on button "Delete" at bounding box center [960, 693] width 108 height 30
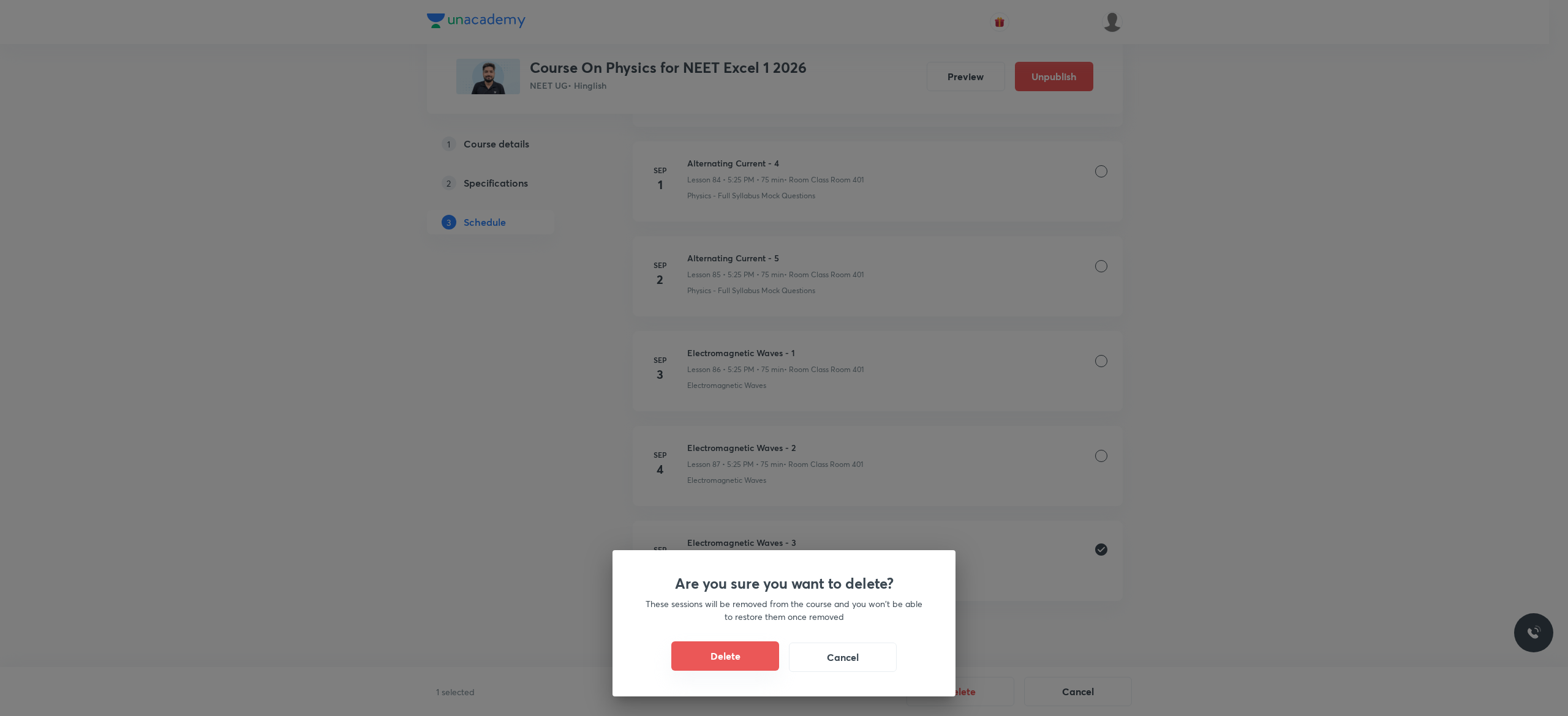
click at [715, 654] on button "Delete" at bounding box center [725, 656] width 108 height 30
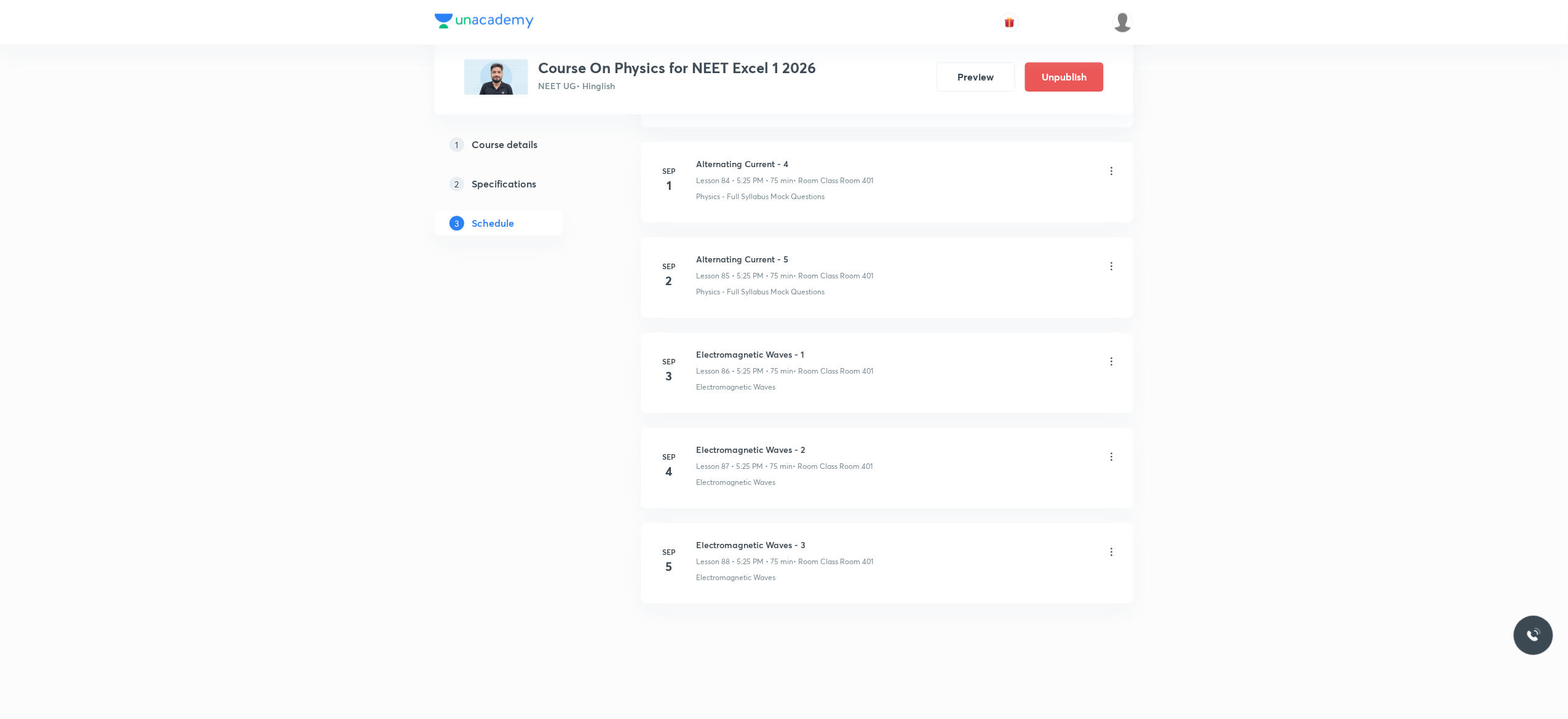
scroll to position [8673, 0]
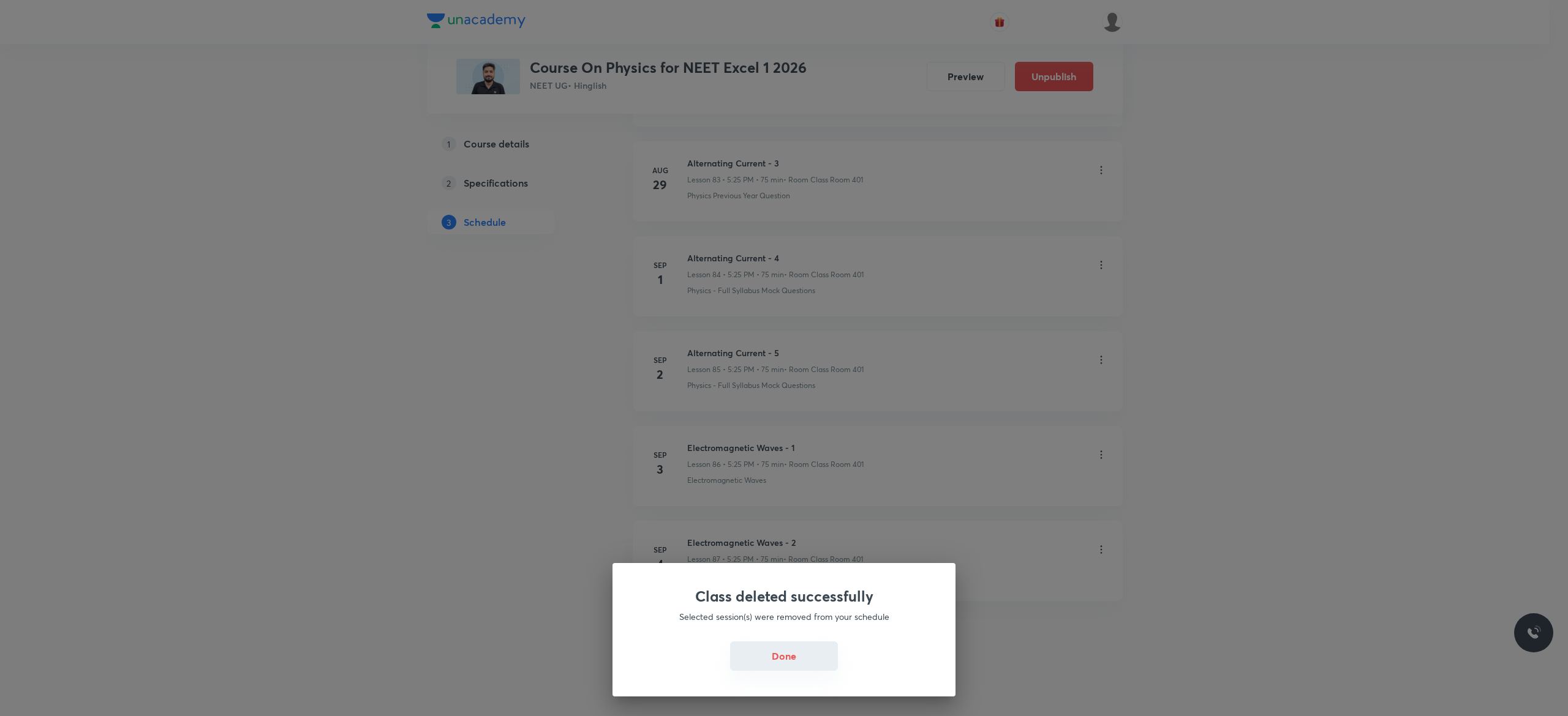
click at [796, 661] on button "Done" at bounding box center [783, 656] width 108 height 30
